Goal: Task Accomplishment & Management: Manage account settings

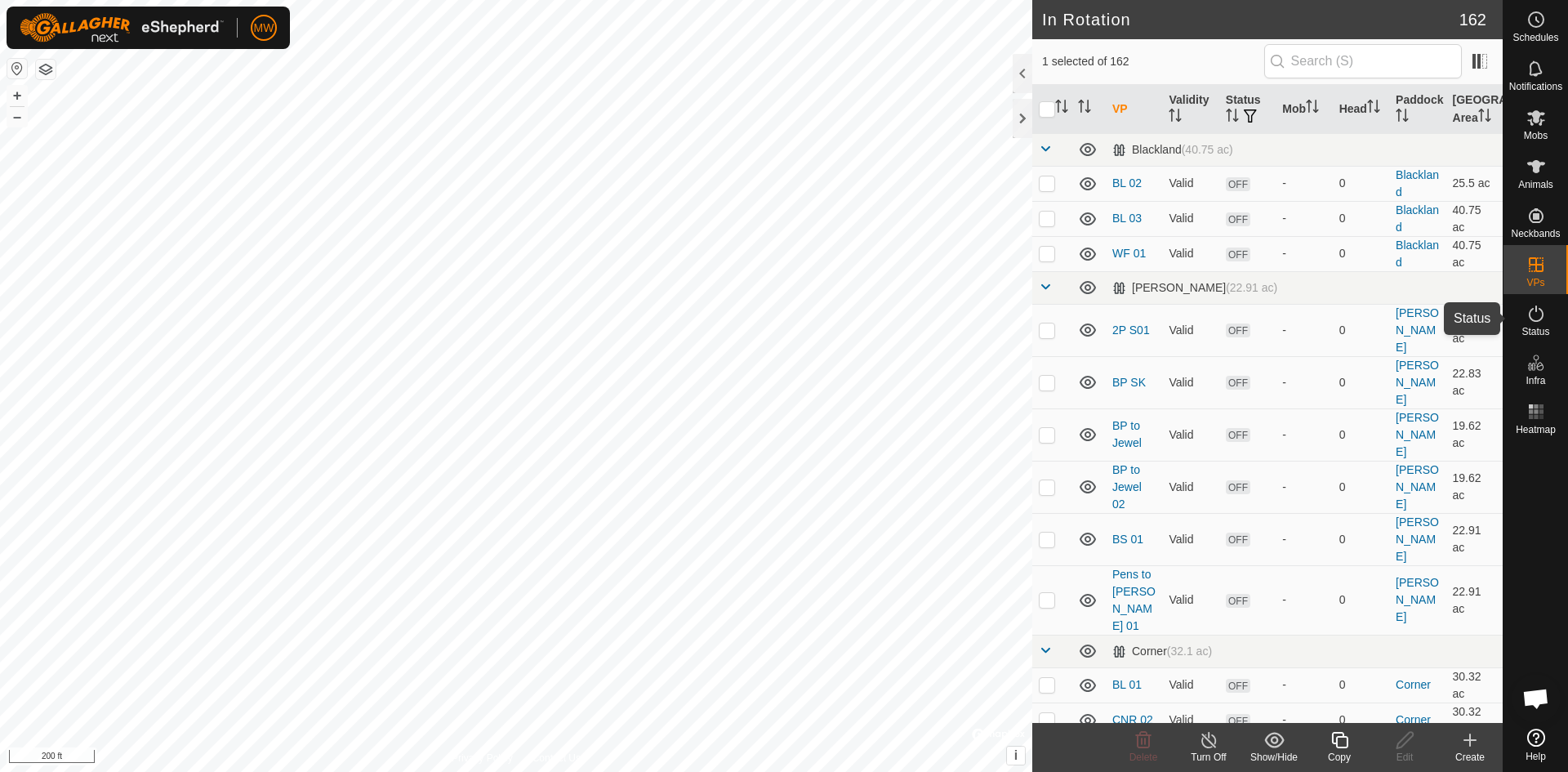
click at [1545, 311] on icon at bounding box center [1536, 313] width 19 height 19
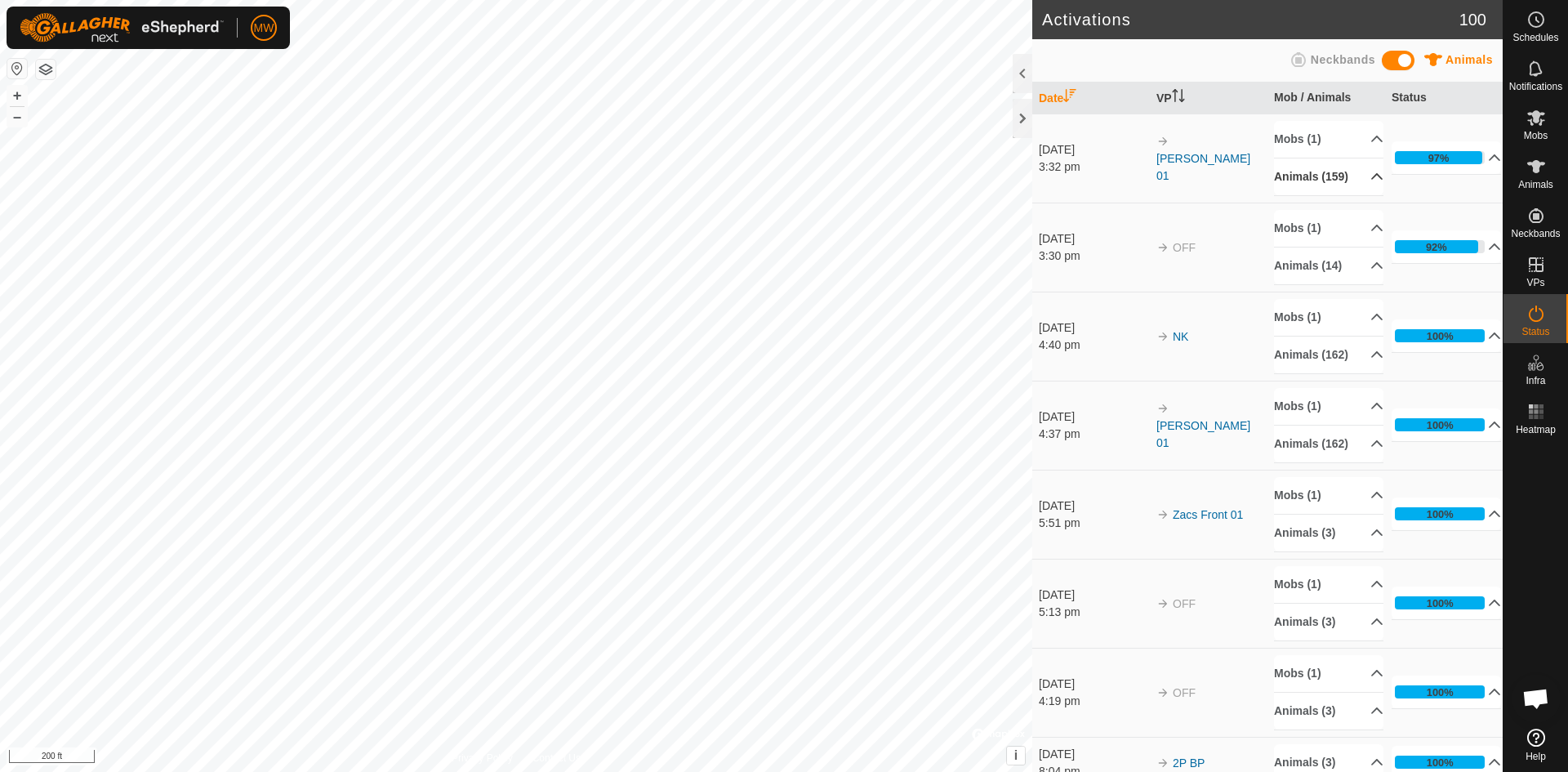
click at [1371, 182] on icon at bounding box center [1377, 177] width 13 height 13
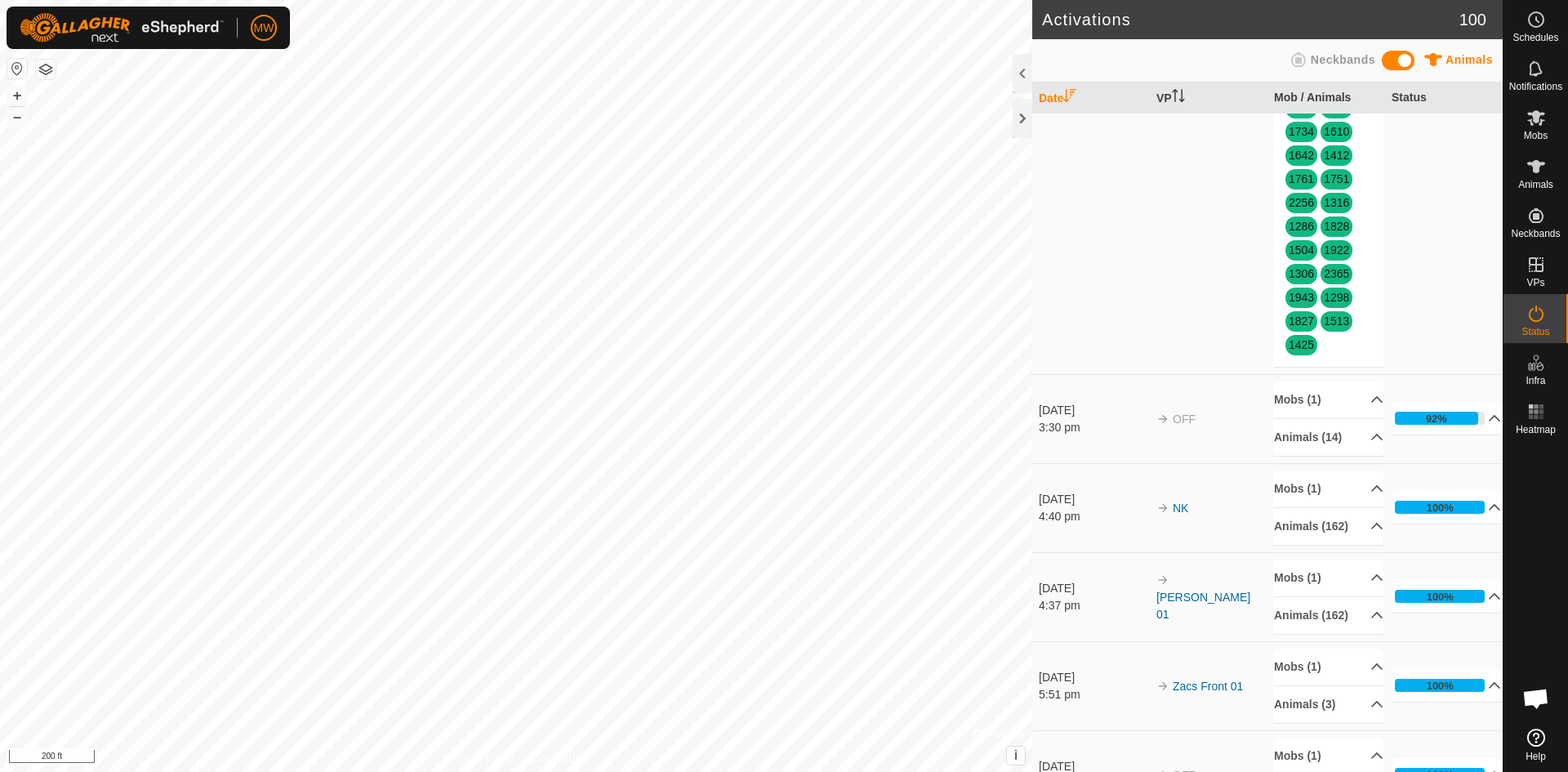
scroll to position [1799, 0]
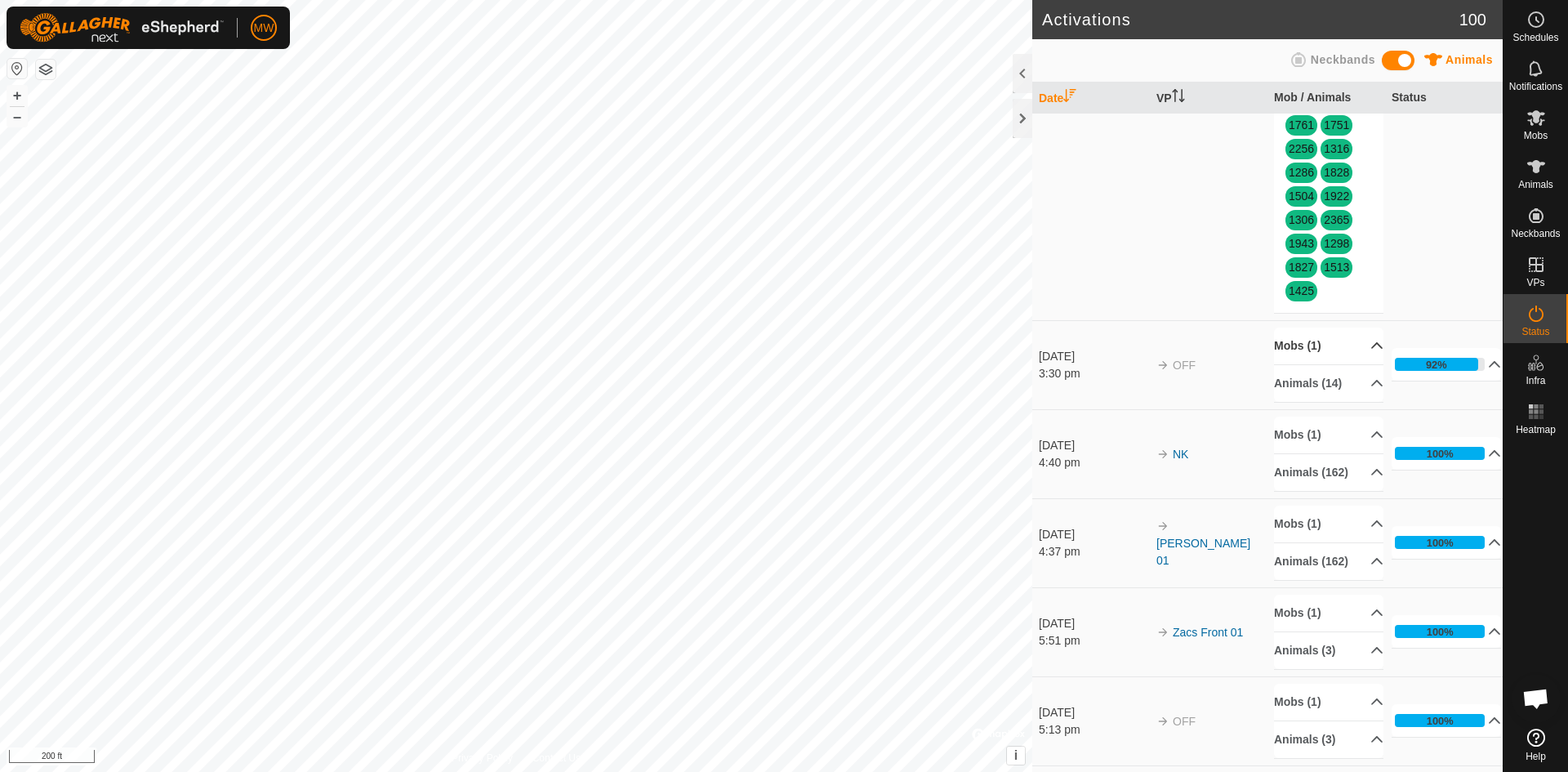
click at [1359, 363] on p-accordion-header "Mobs (1)" at bounding box center [1329, 346] width 109 height 37
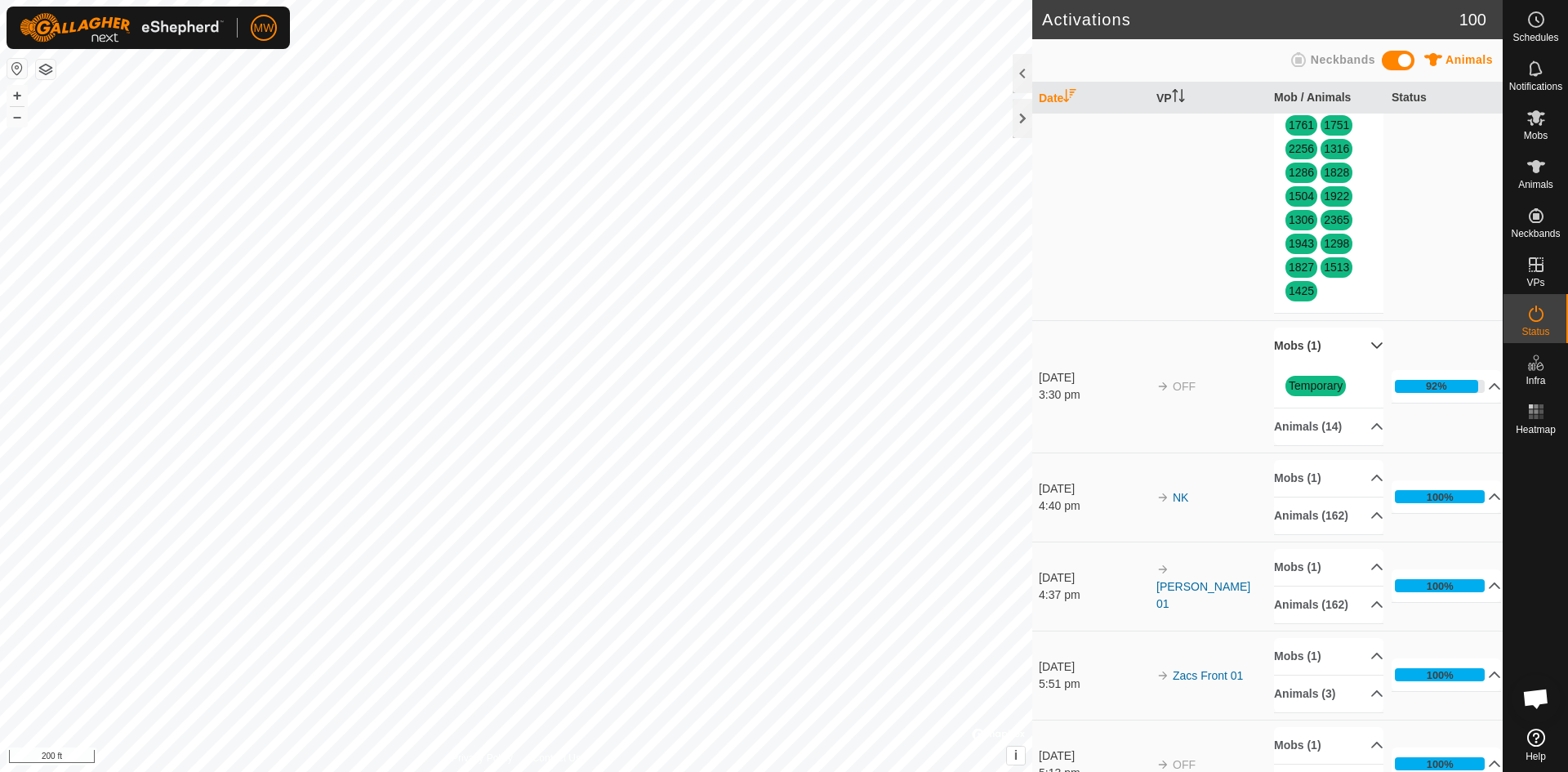
click at [1359, 363] on p-accordion-header "Mobs (1)" at bounding box center [1329, 346] width 109 height 37
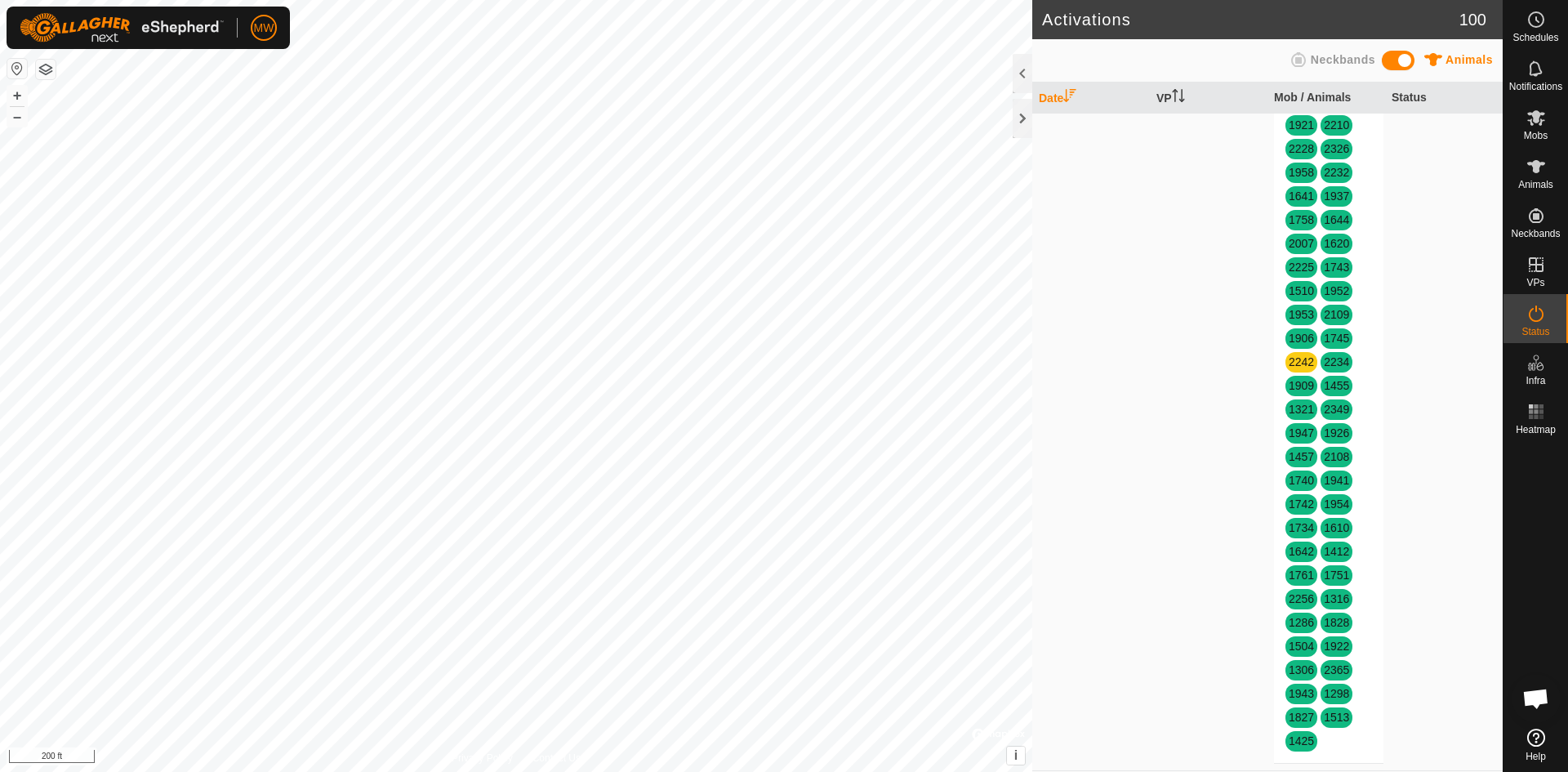
scroll to position [1308, 0]
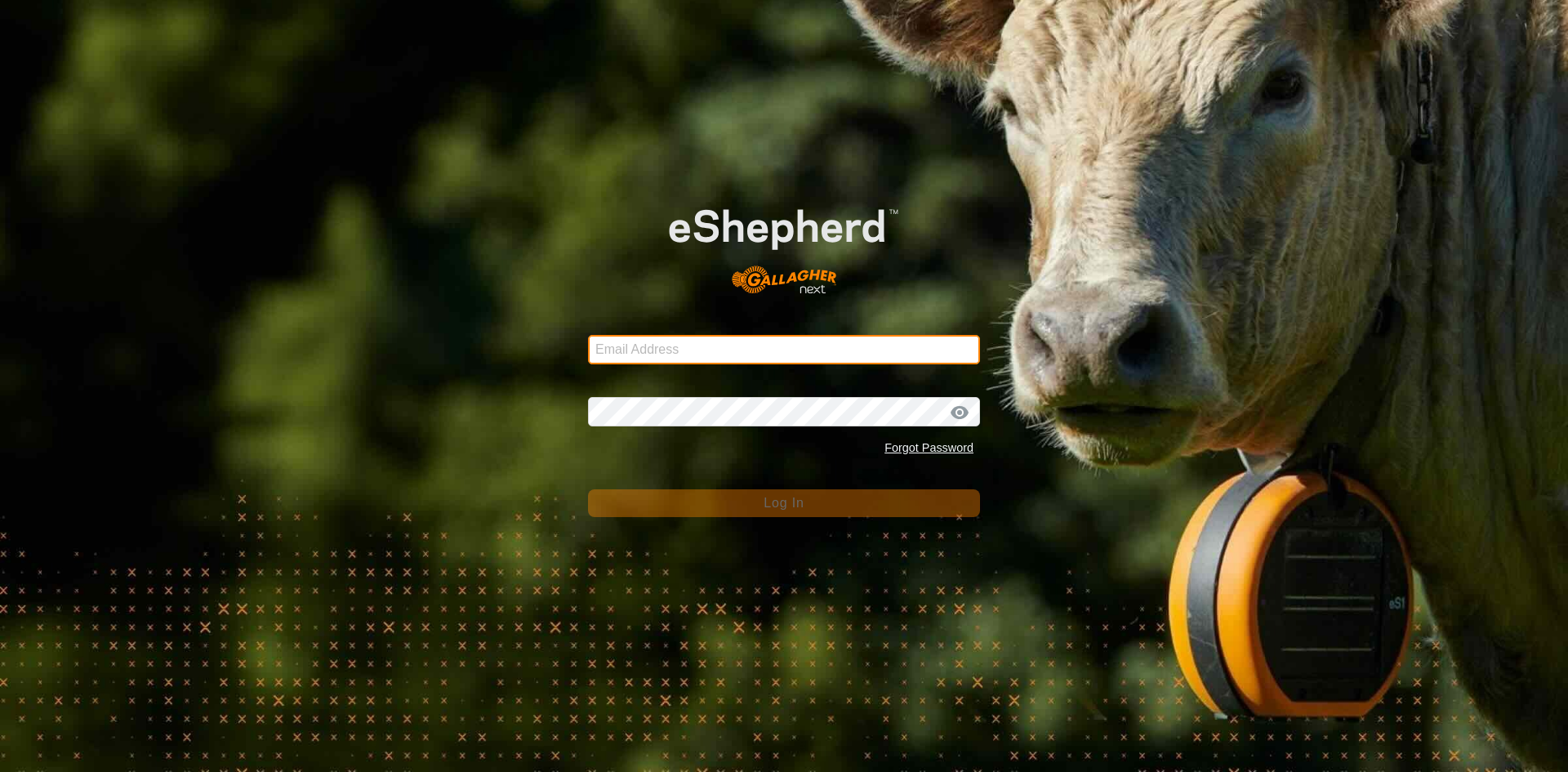
type input "[EMAIL_ADDRESS][DOMAIN_NAME]"
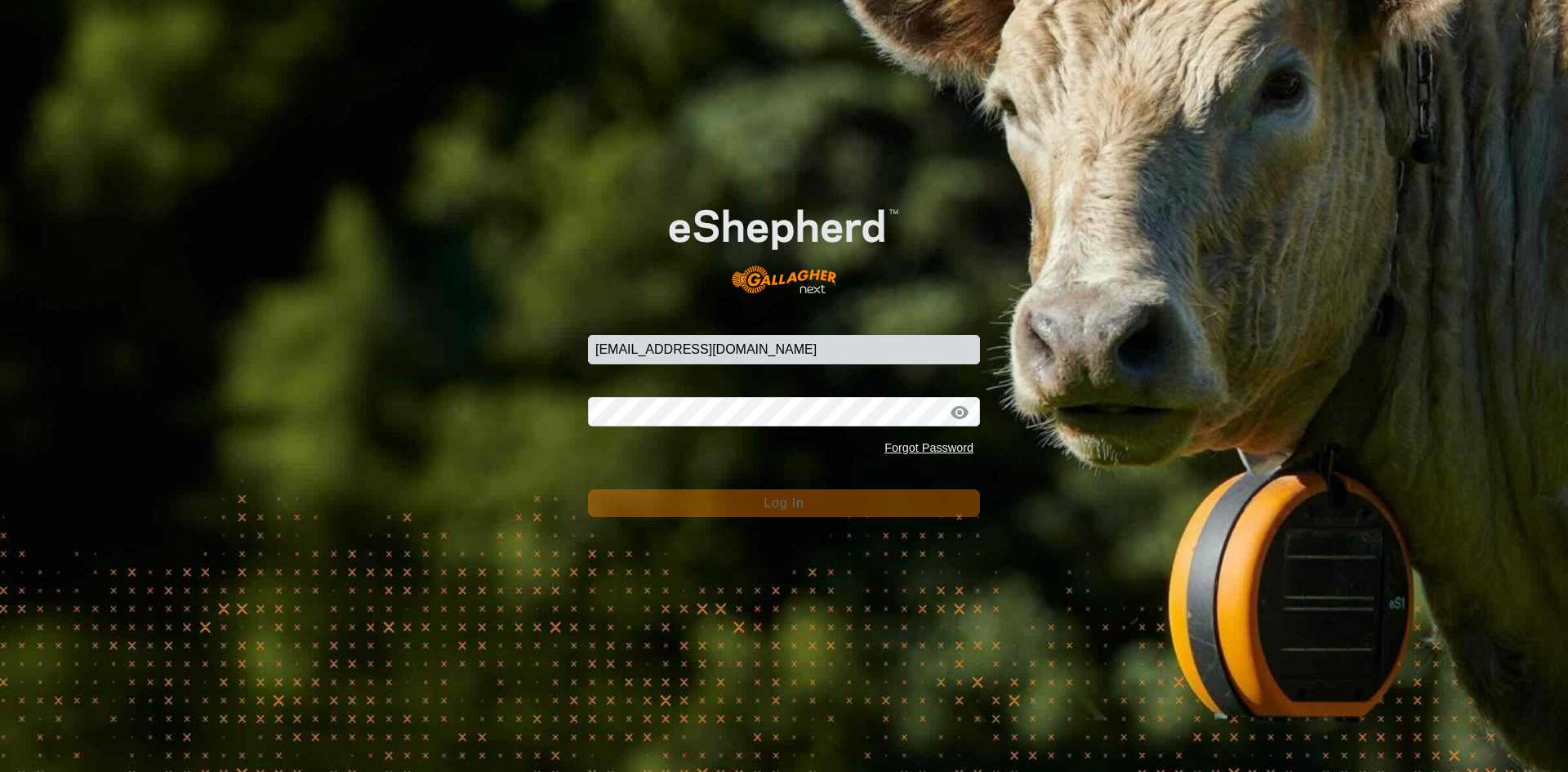
click at [783, 499] on span "Log In" at bounding box center [784, 503] width 40 height 14
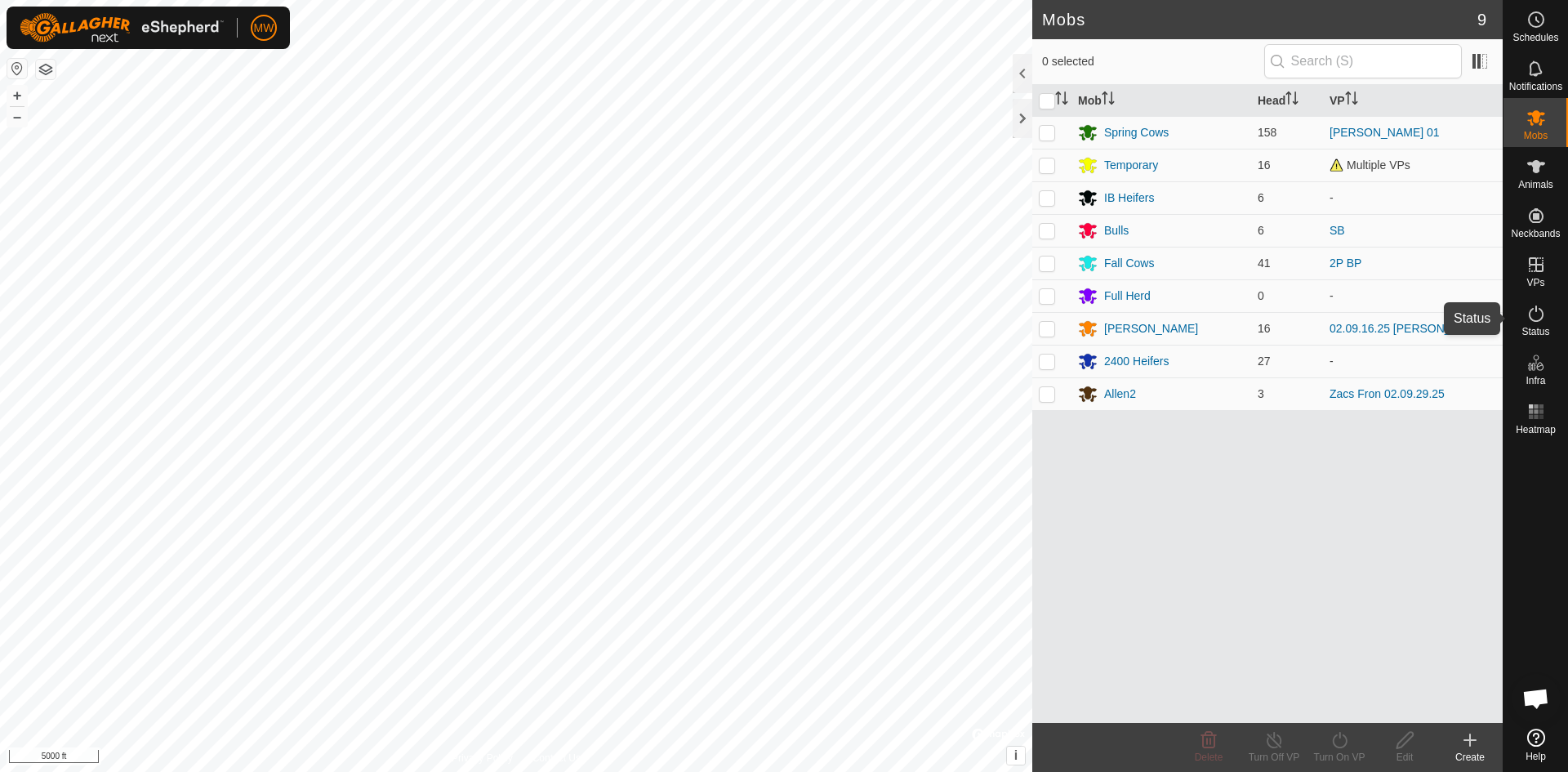
click at [1538, 322] on icon at bounding box center [1536, 313] width 19 height 19
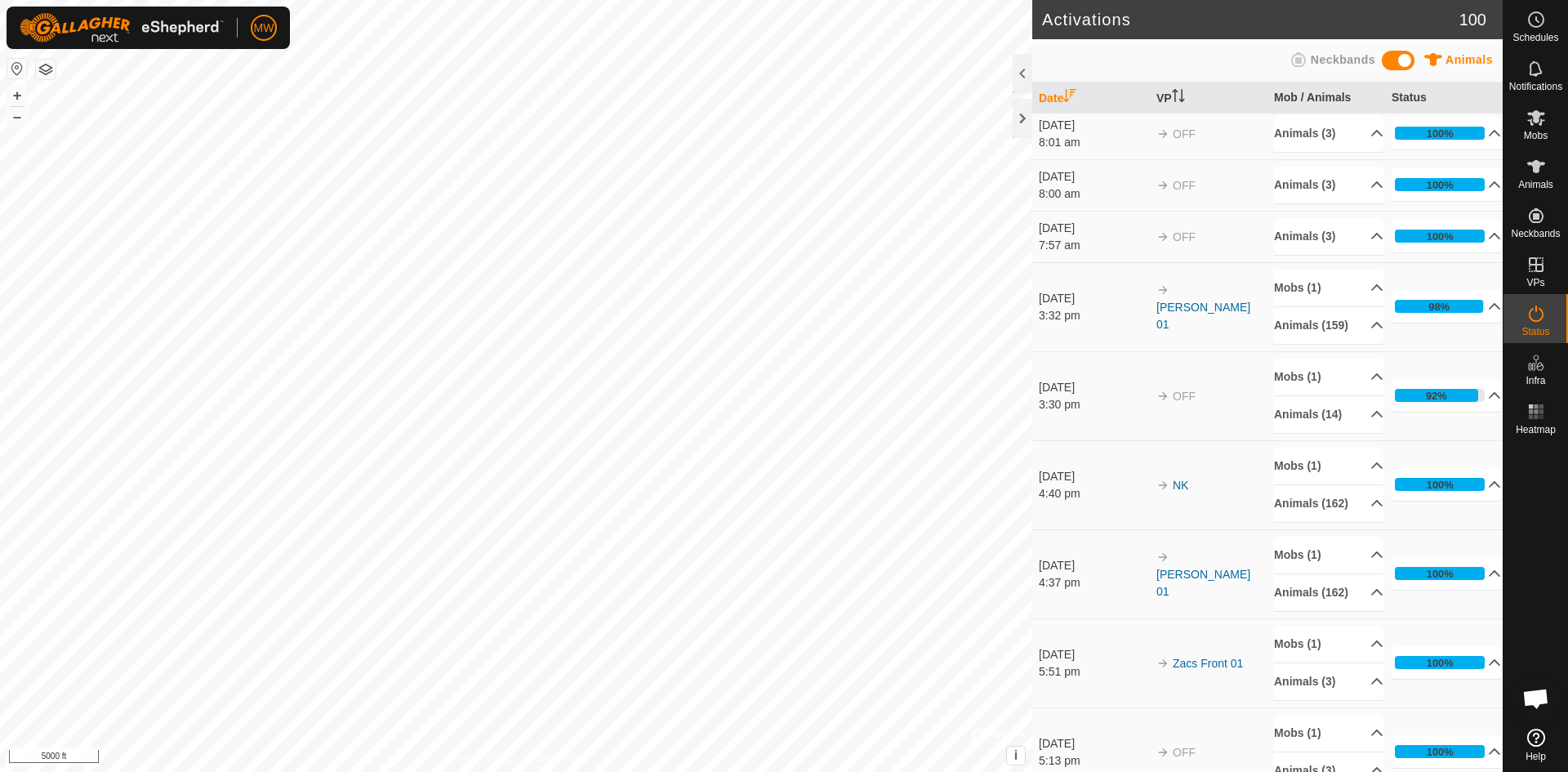
scroll to position [164, 0]
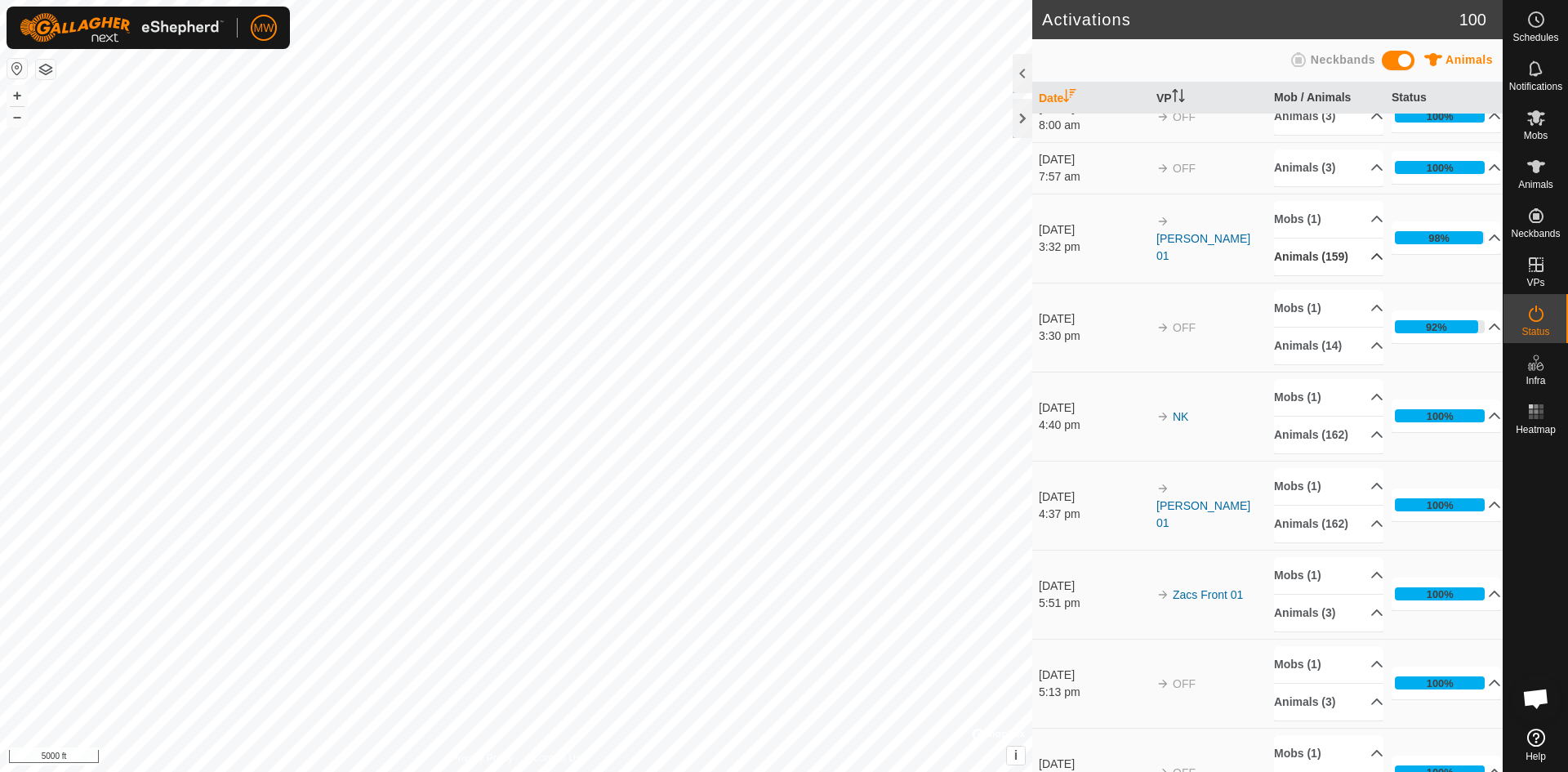
click at [1357, 266] on p-accordion-header "Animals (159)" at bounding box center [1329, 257] width 109 height 37
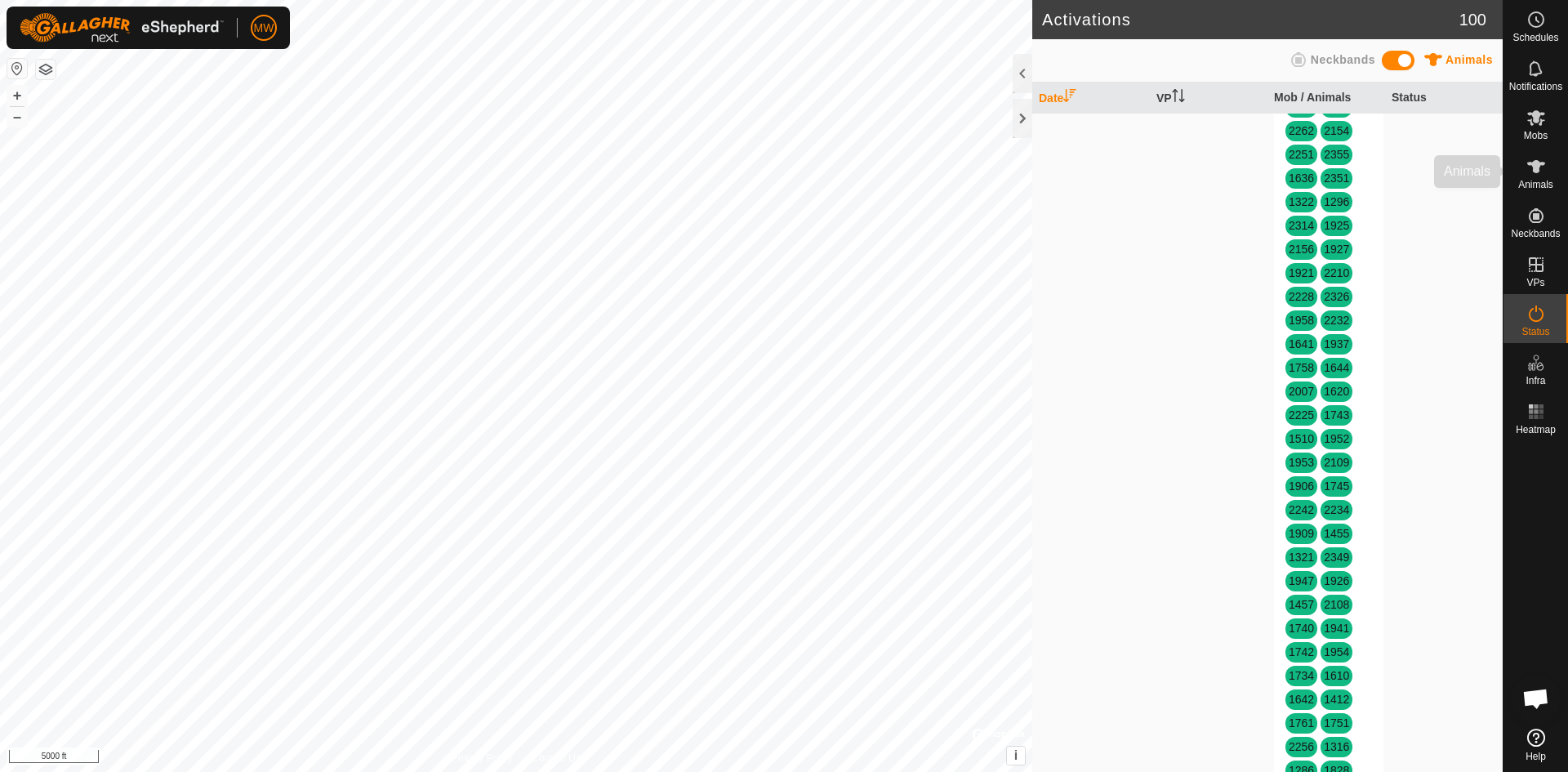
scroll to position [1799, 0]
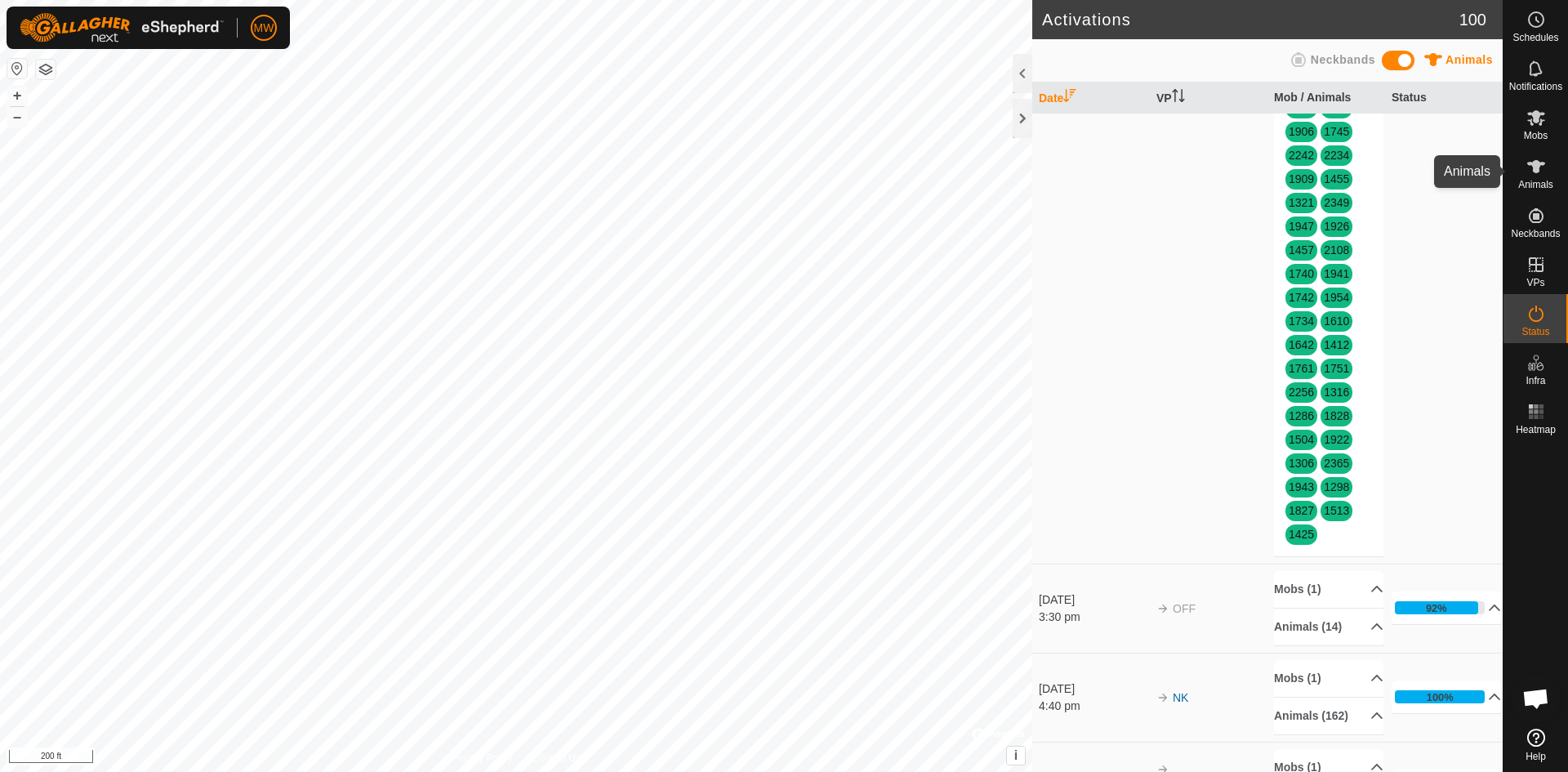
click at [1536, 171] on icon at bounding box center [1536, 167] width 18 height 13
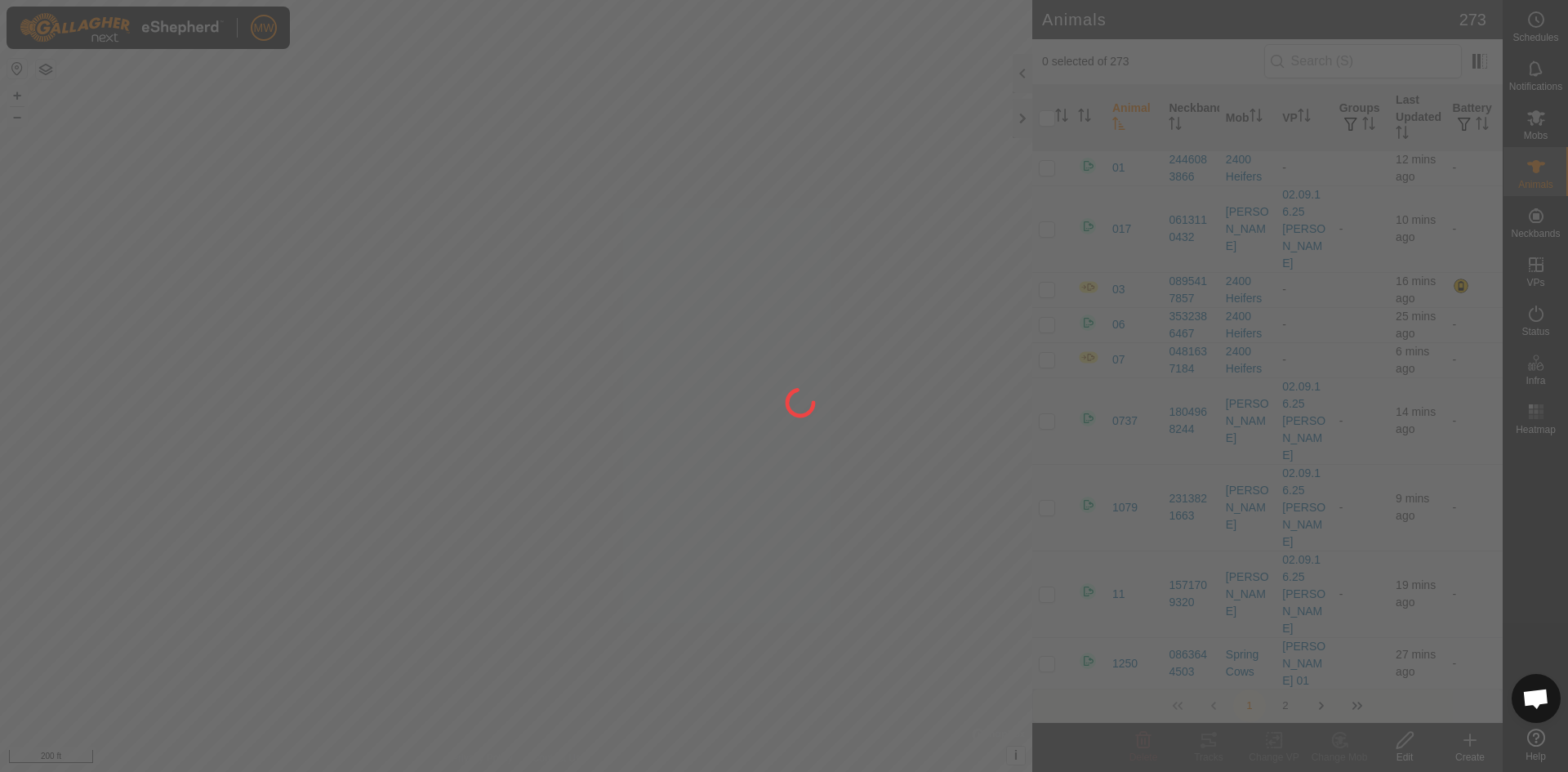
click at [1331, 57] on div at bounding box center [784, 386] width 1568 height 772
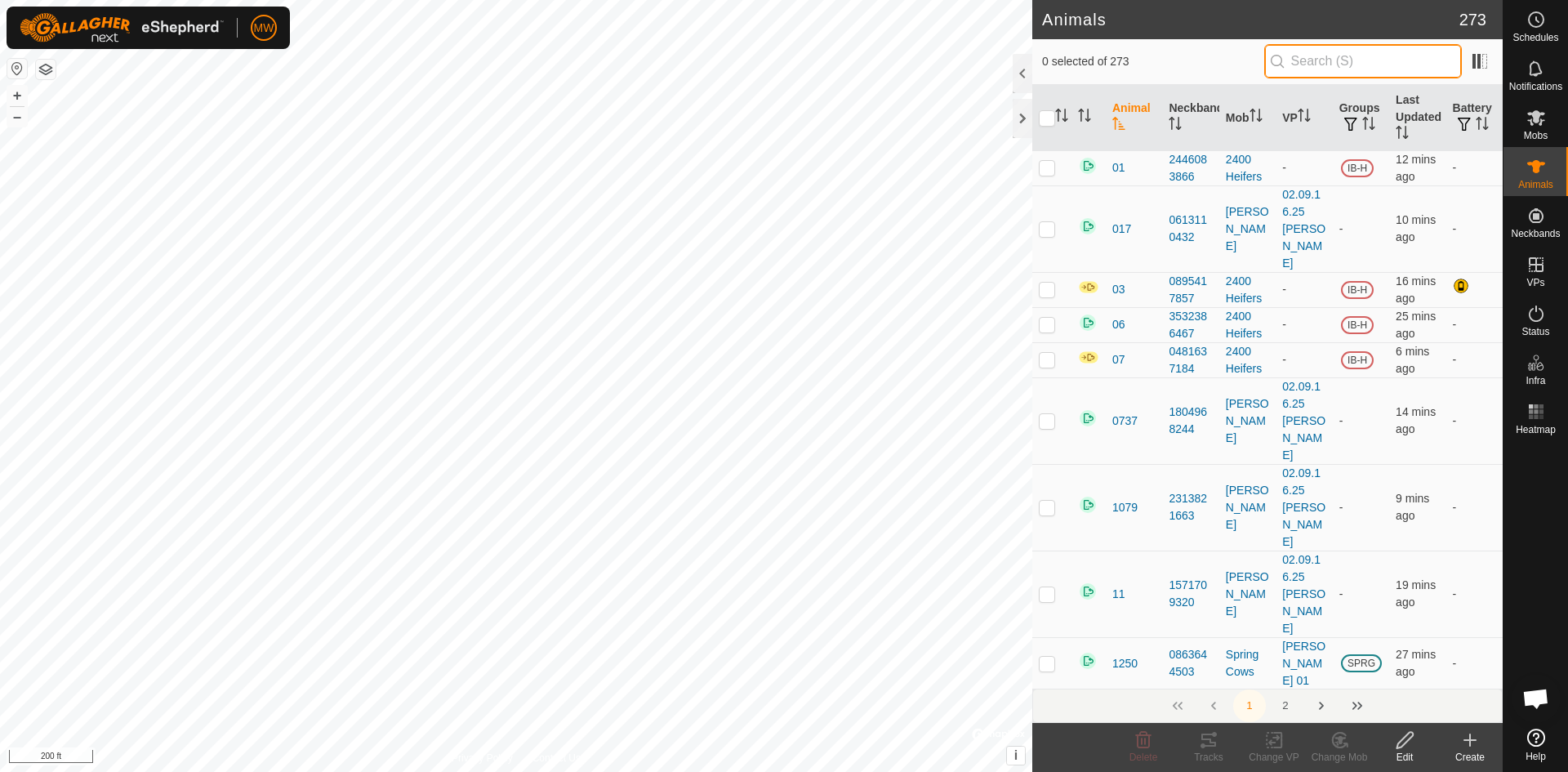
click at [1331, 58] on input "text" at bounding box center [1364, 61] width 198 height 34
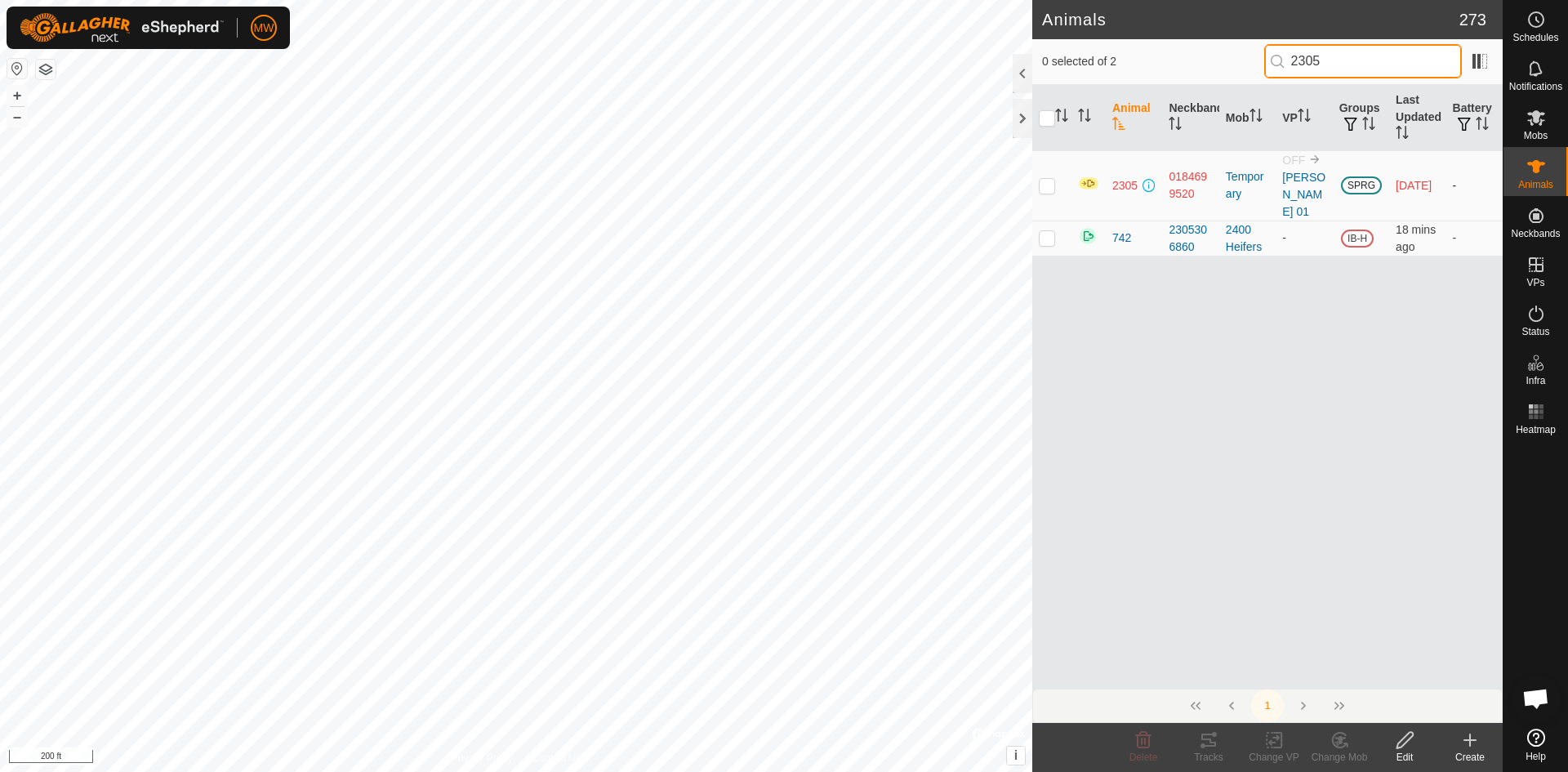
type input "2305"
click at [1051, 186] on p-checkbox at bounding box center [1047, 185] width 17 height 13
checkbox input "true"
click at [1125, 181] on span "2305" at bounding box center [1125, 186] width 25 height 18
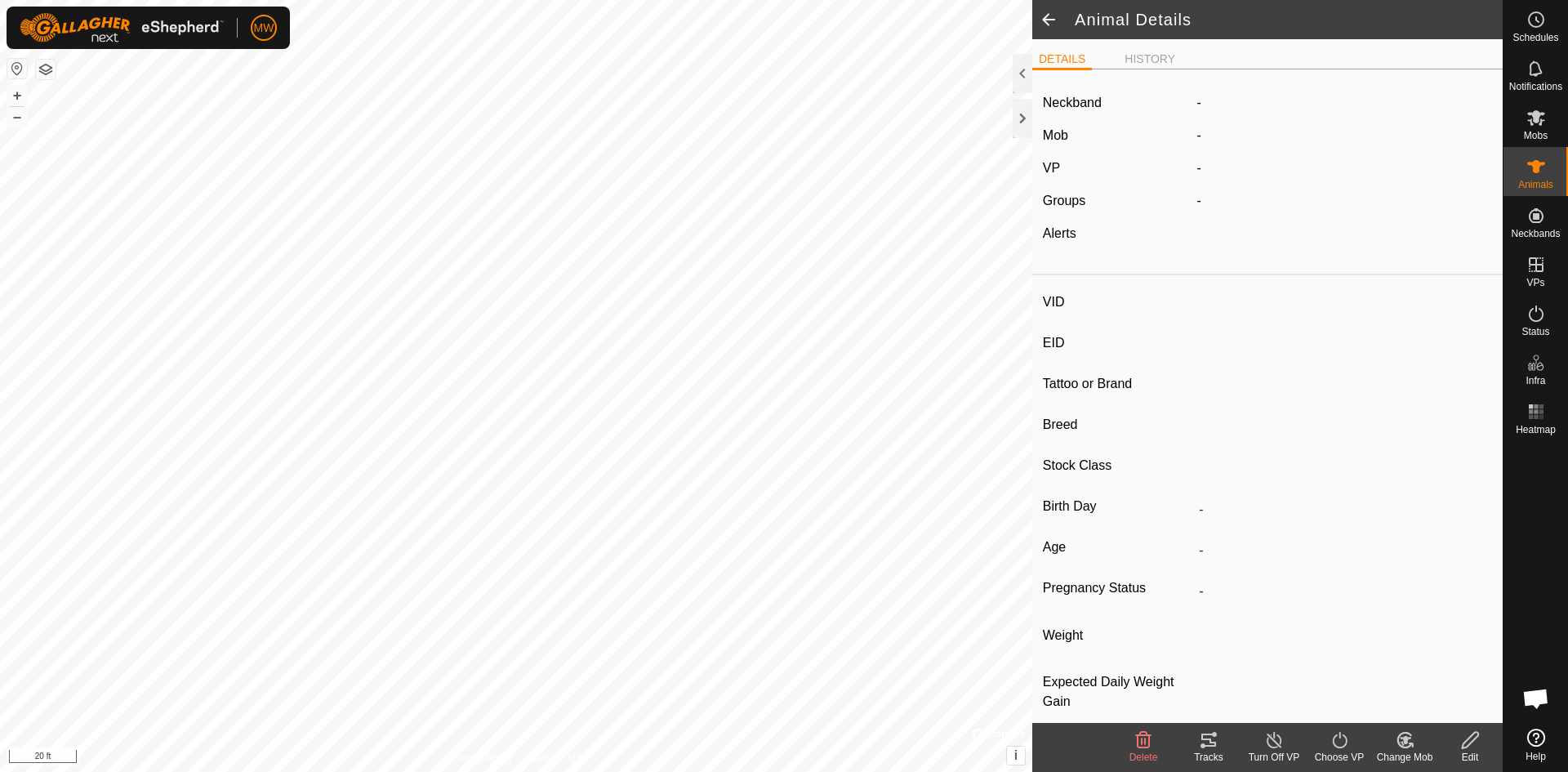
type input "2305"
type input "840003224268384"
type input "-"
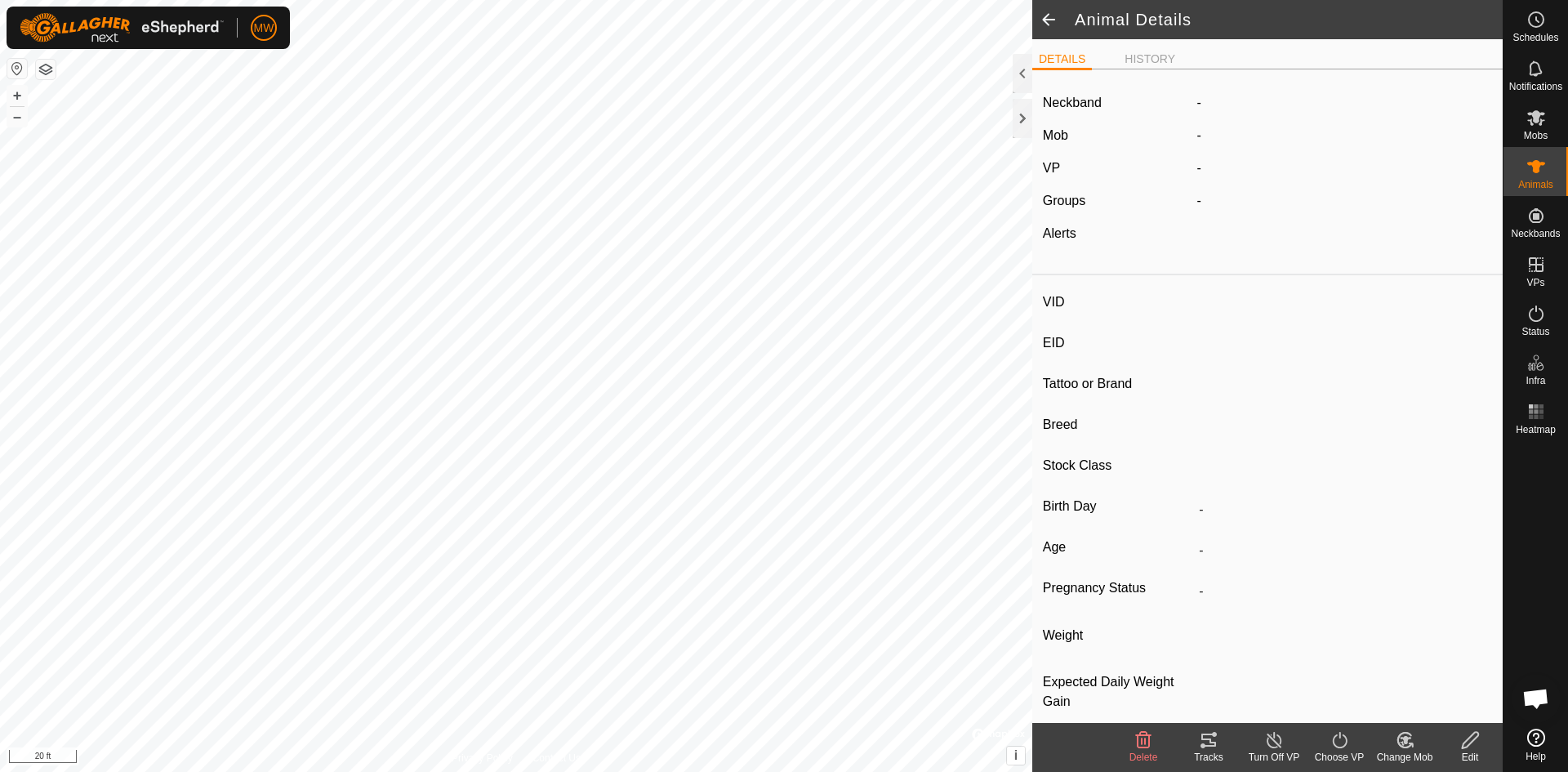
type input "-"
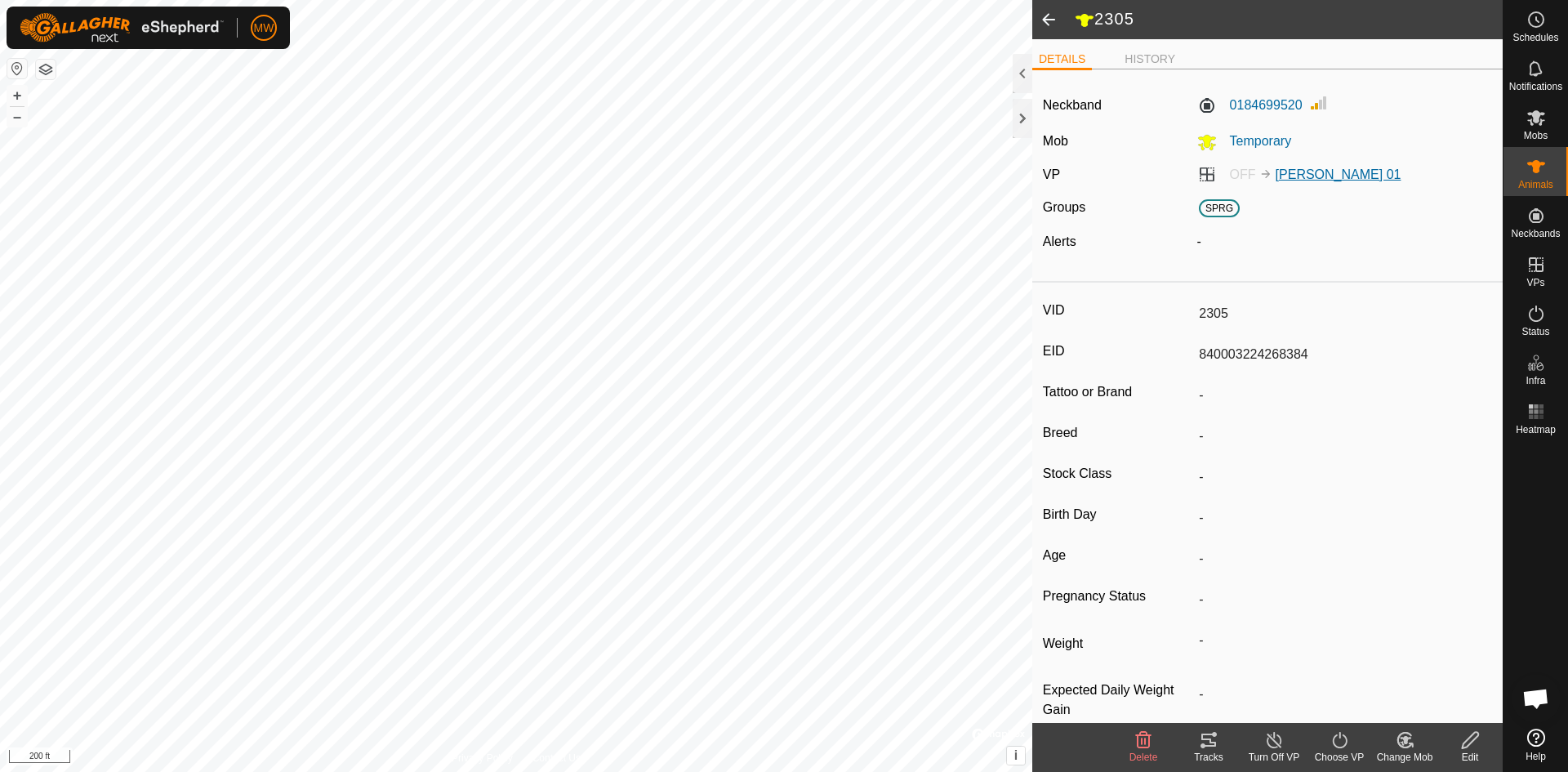
click at [1318, 173] on link "[PERSON_NAME] 01" at bounding box center [1339, 174] width 126 height 14
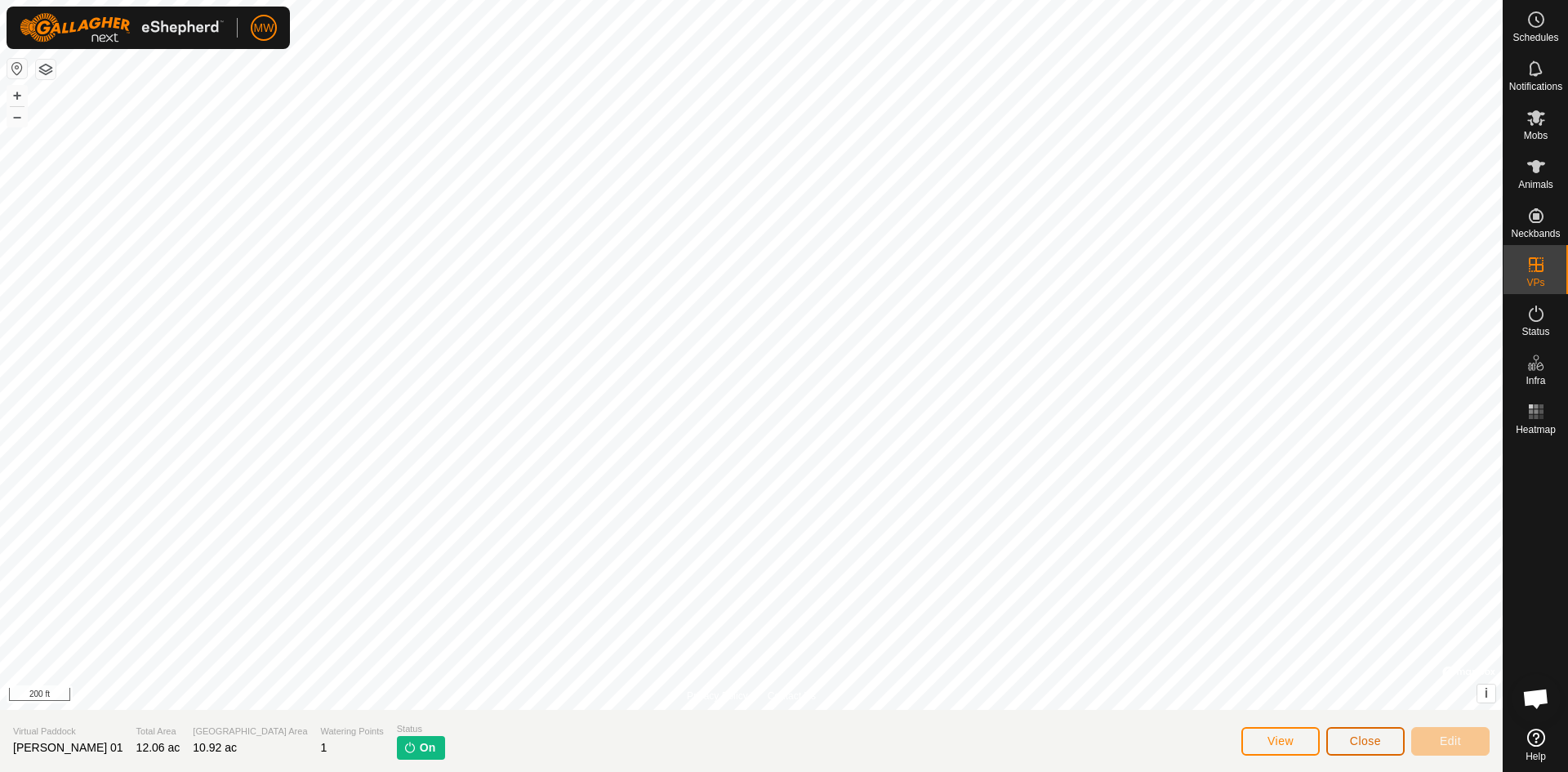
click at [1374, 736] on span "Close" at bounding box center [1366, 741] width 31 height 13
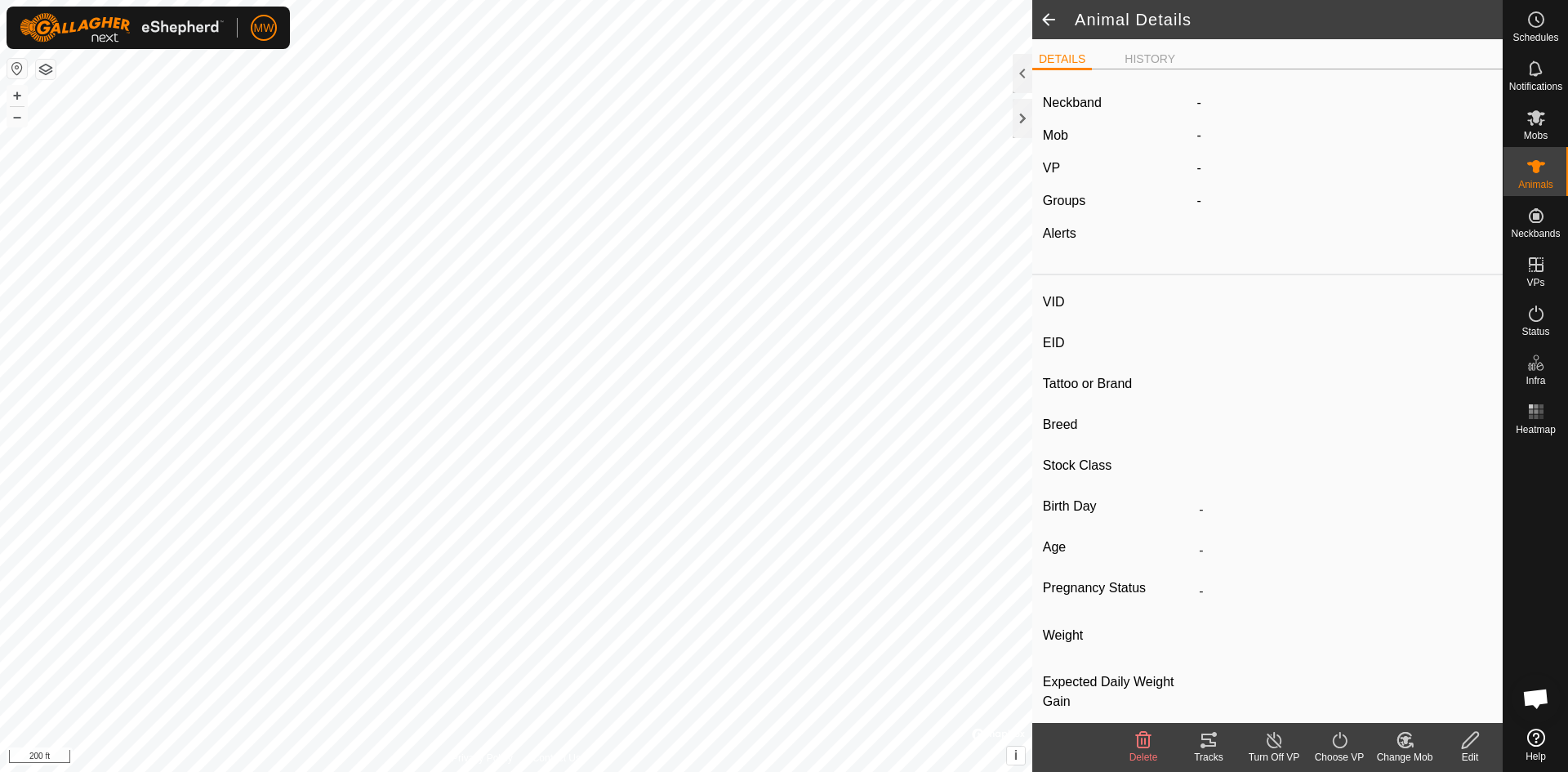
type input "2305"
type input "840003224268384"
type input "-"
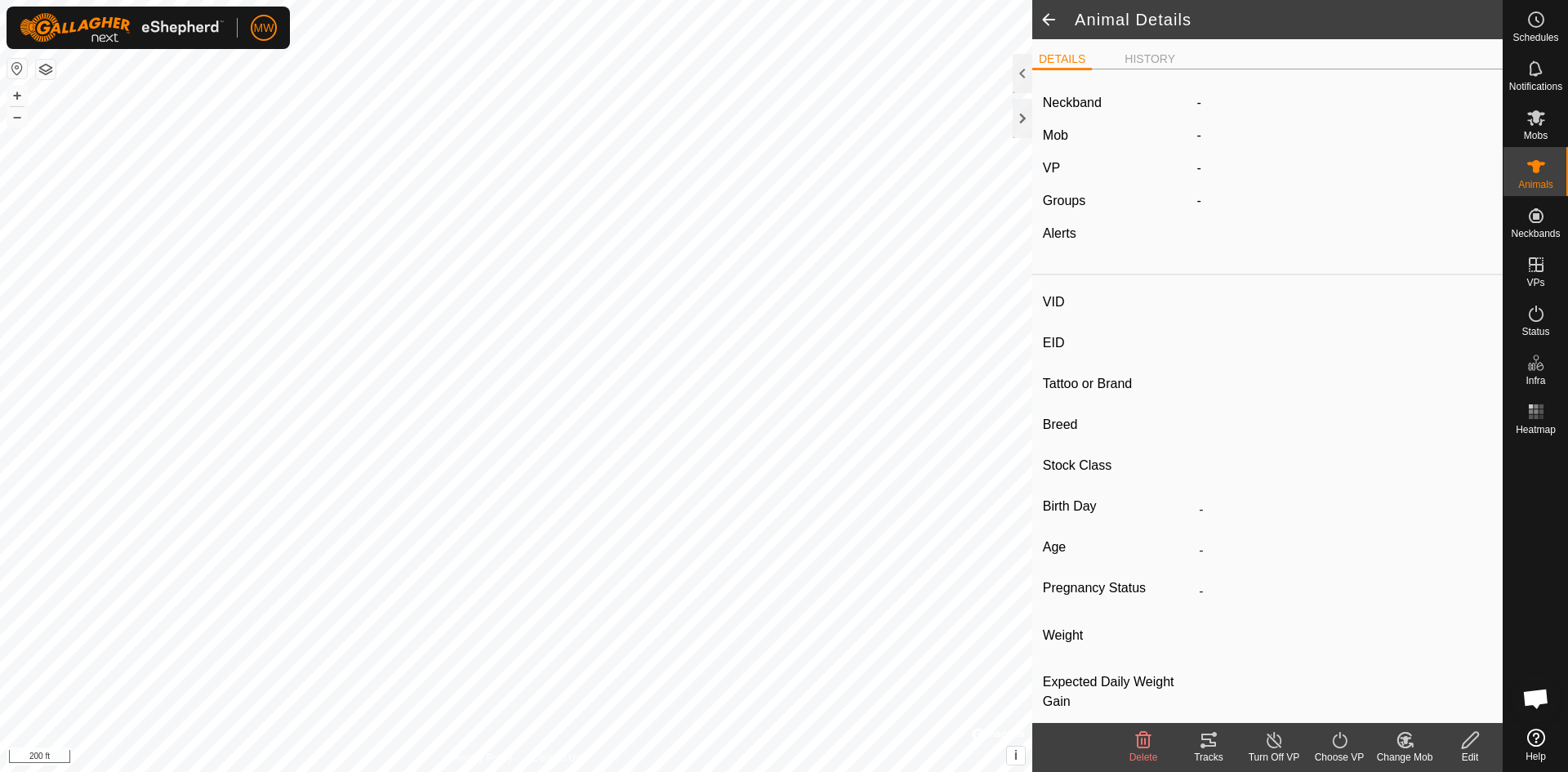
type input "-"
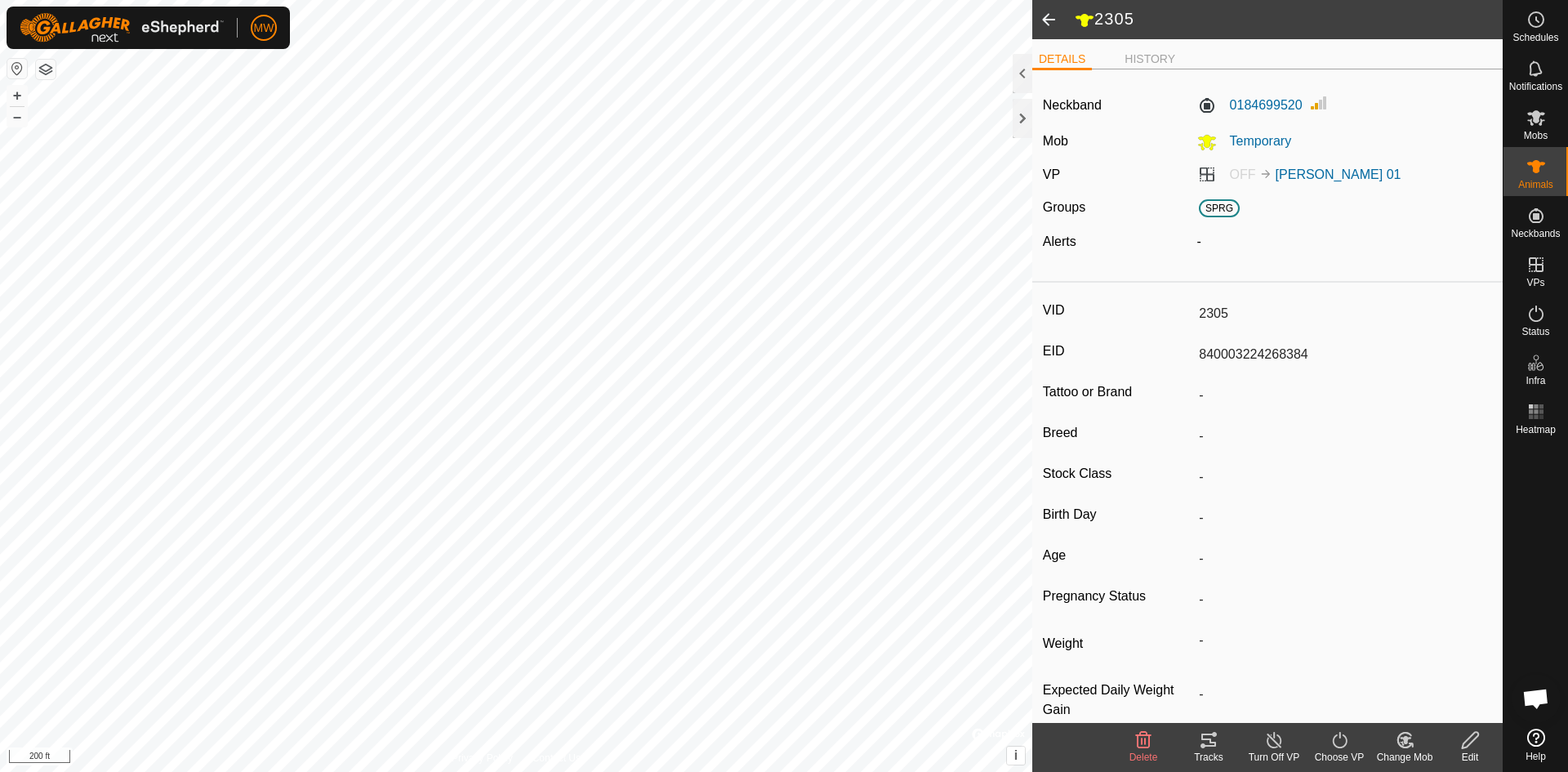
click at [1277, 741] on icon at bounding box center [1275, 740] width 20 height 19
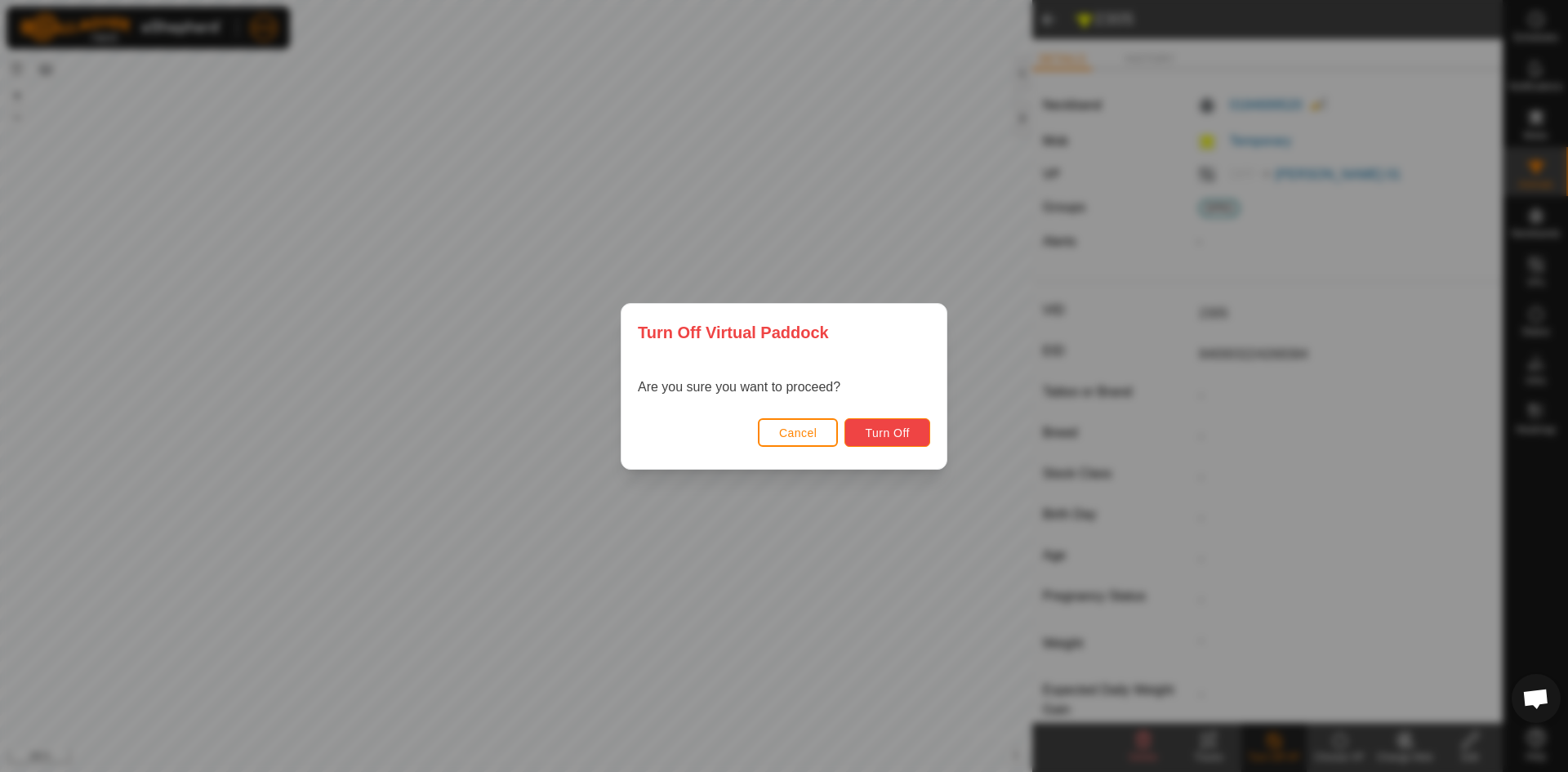
click at [913, 435] on button "Turn Off" at bounding box center [887, 432] width 86 height 29
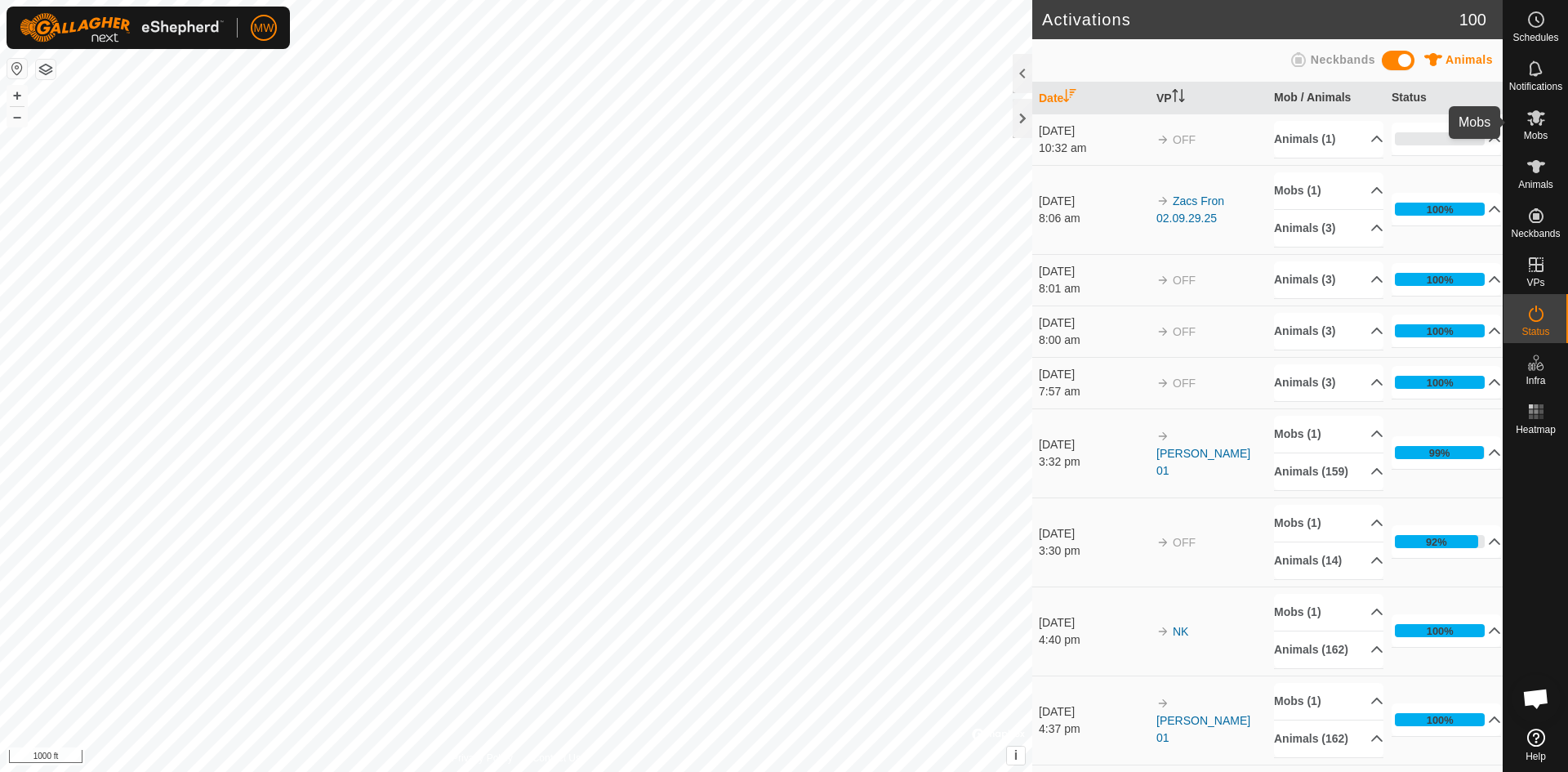
click at [1527, 121] on icon at bounding box center [1536, 118] width 19 height 19
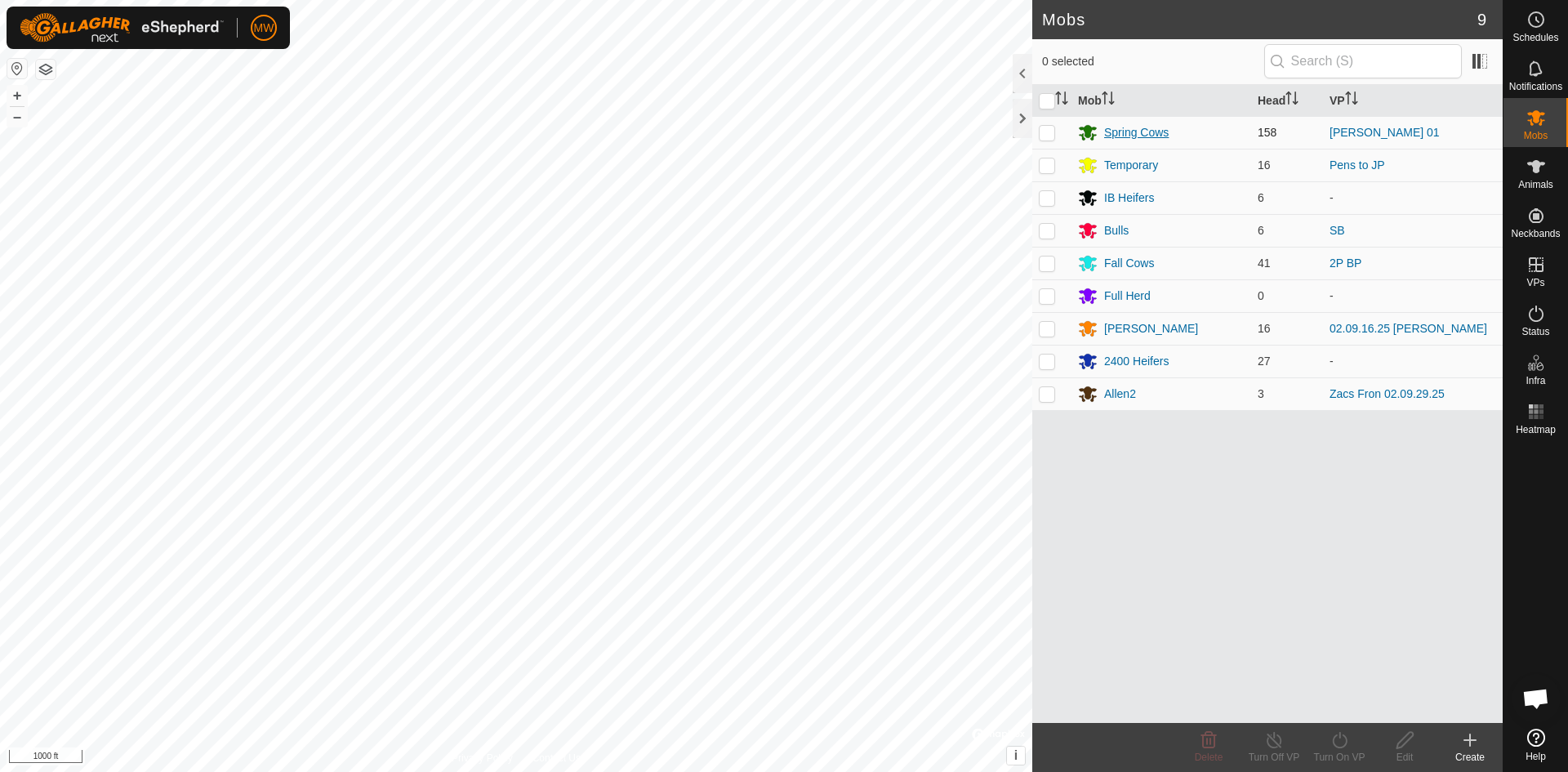
click at [1144, 133] on div "Spring Cows" at bounding box center [1137, 132] width 65 height 18
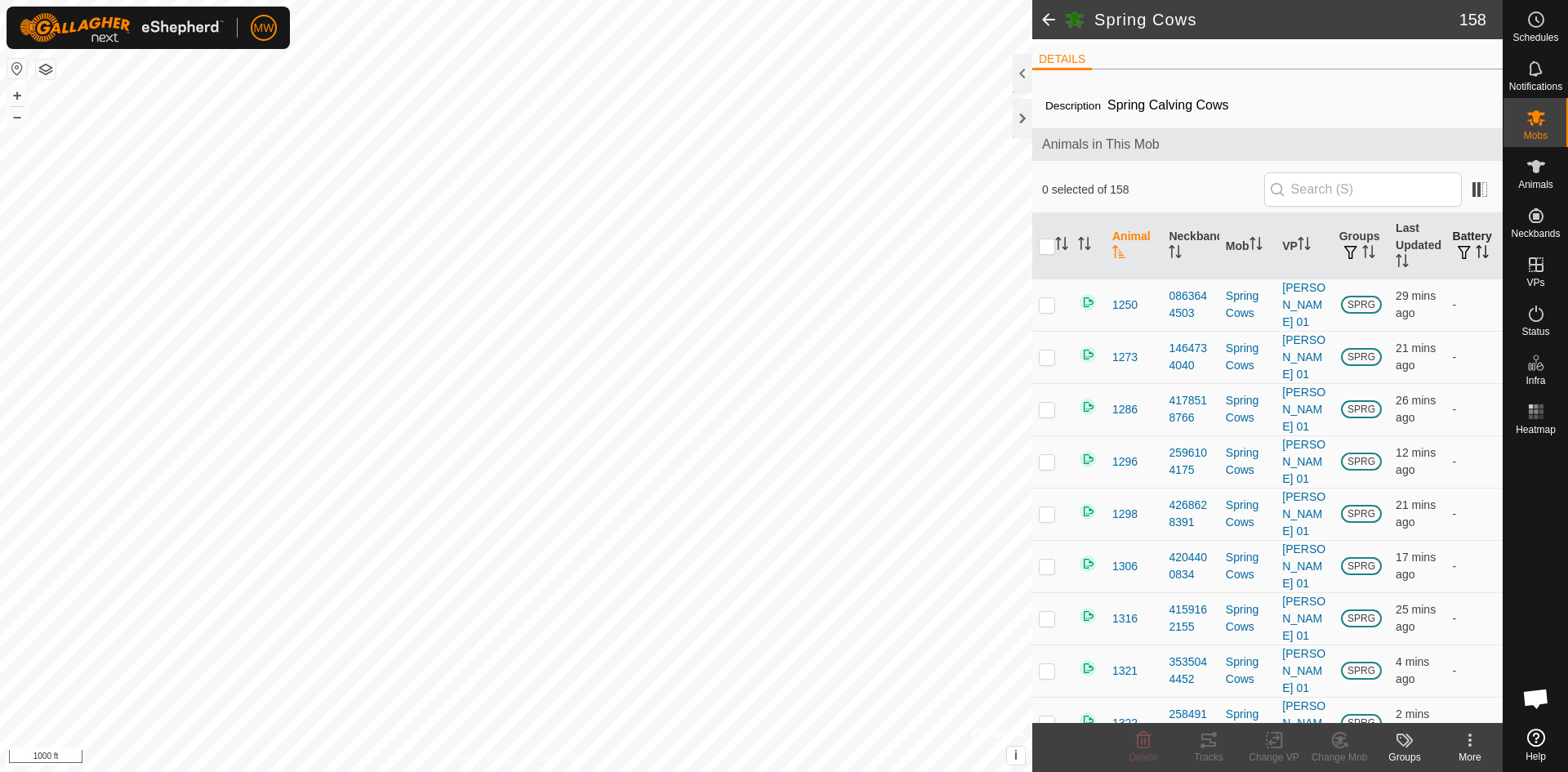
click at [1476, 255] on icon "Activate to sort" at bounding box center [1483, 252] width 13 height 13
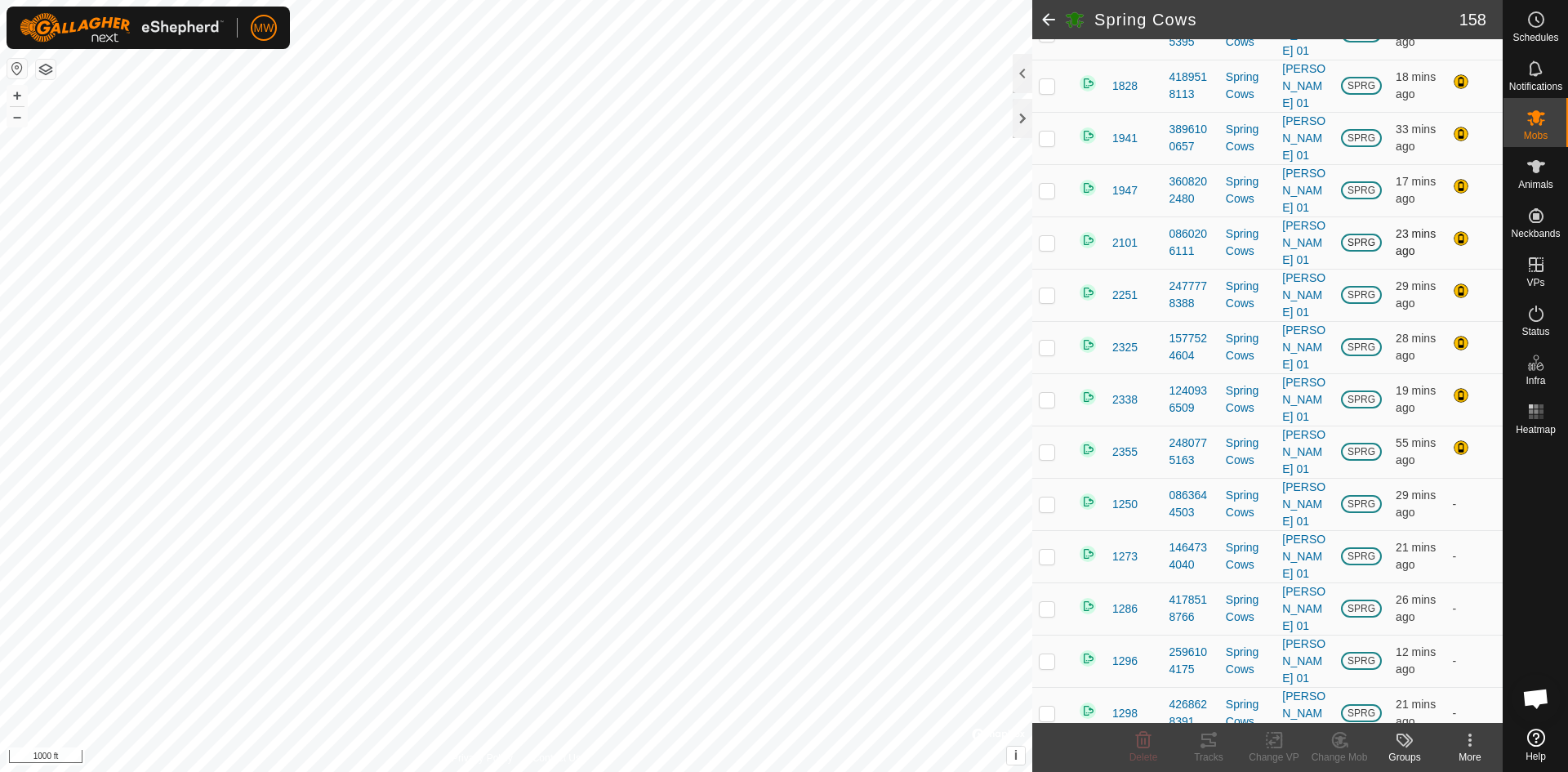
scroll to position [654, 0]
click at [1535, 113] on icon at bounding box center [1536, 118] width 18 height 16
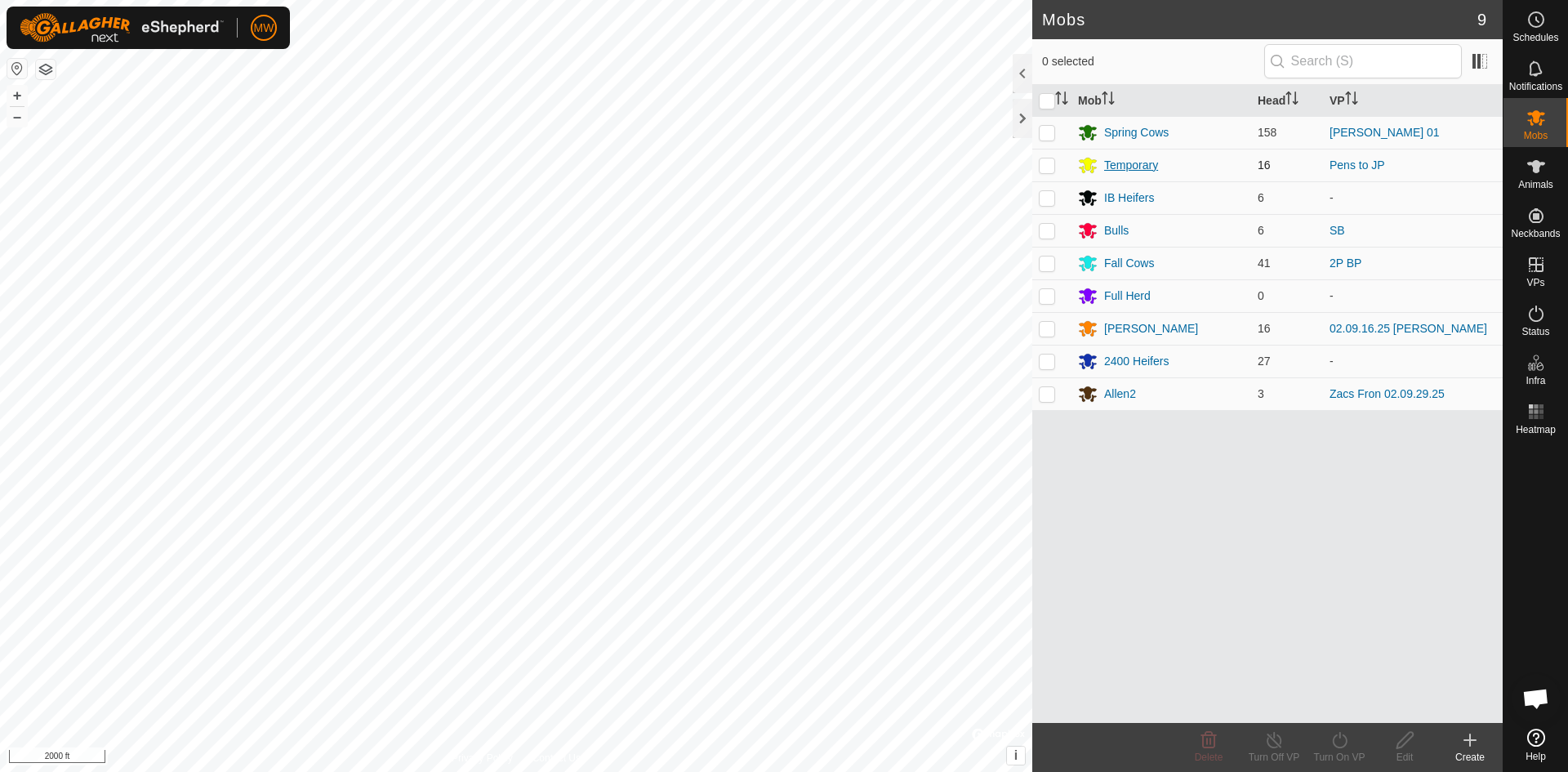
click at [1134, 165] on div "Temporary" at bounding box center [1131, 166] width 54 height 18
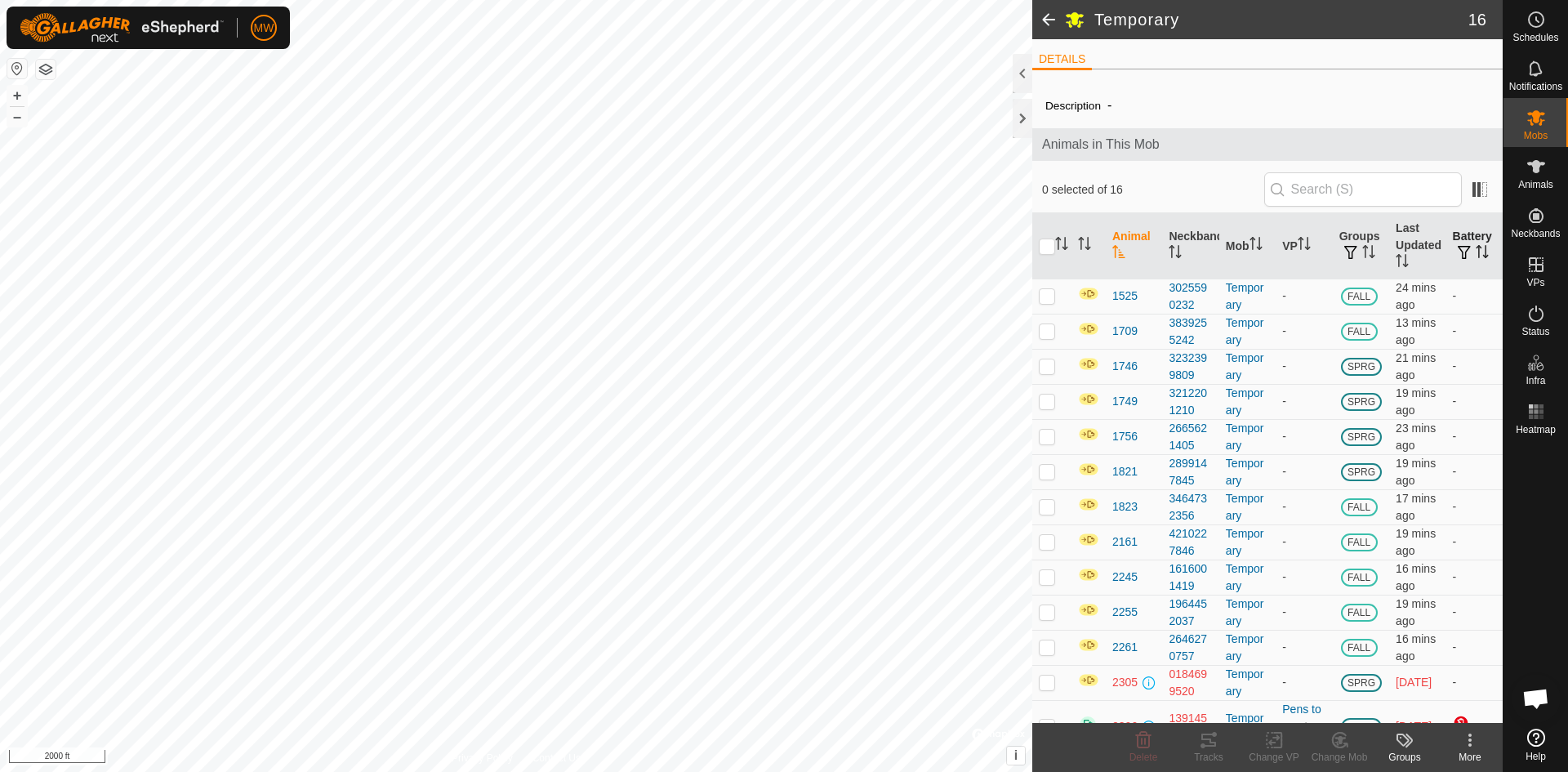
click at [1476, 255] on icon "Activate to sort" at bounding box center [1483, 252] width 13 height 13
click at [1476, 255] on icon "Activate to sort" at bounding box center [1482, 252] width 12 height 13
